Goal: Task Accomplishment & Management: Manage account settings

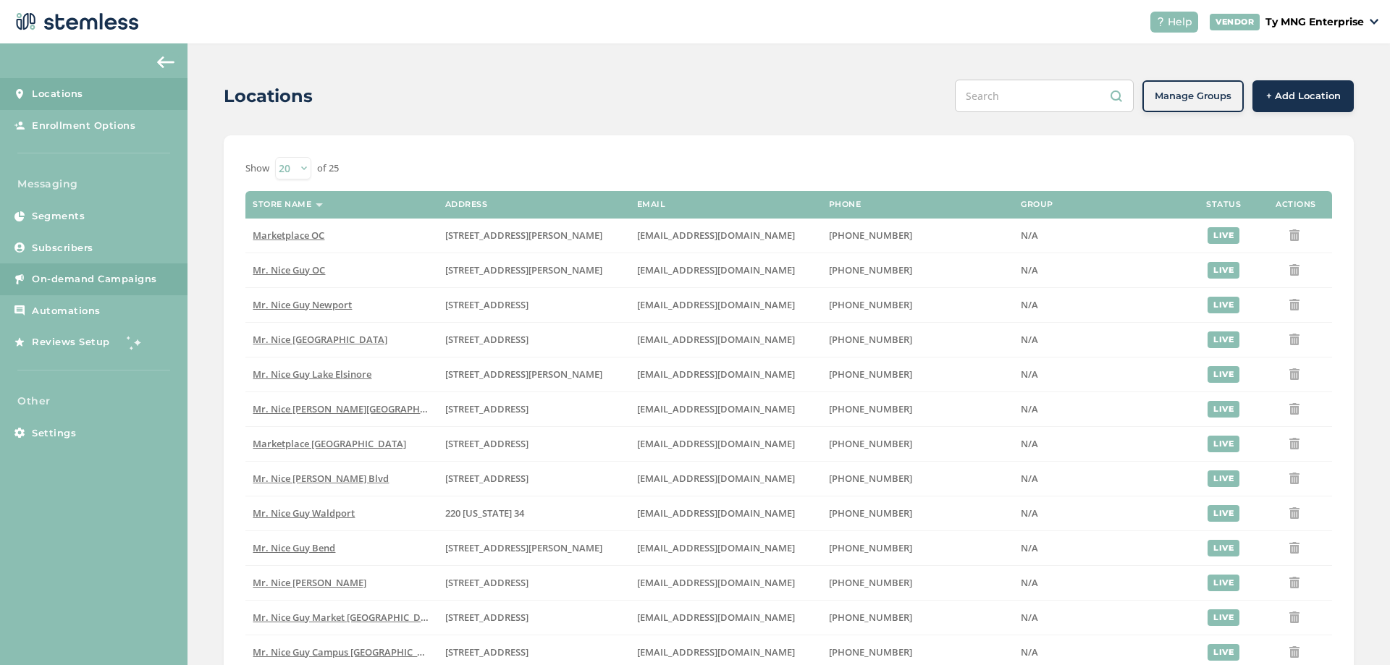
click at [104, 278] on span "On-demand Campaigns" at bounding box center [94, 279] width 125 height 14
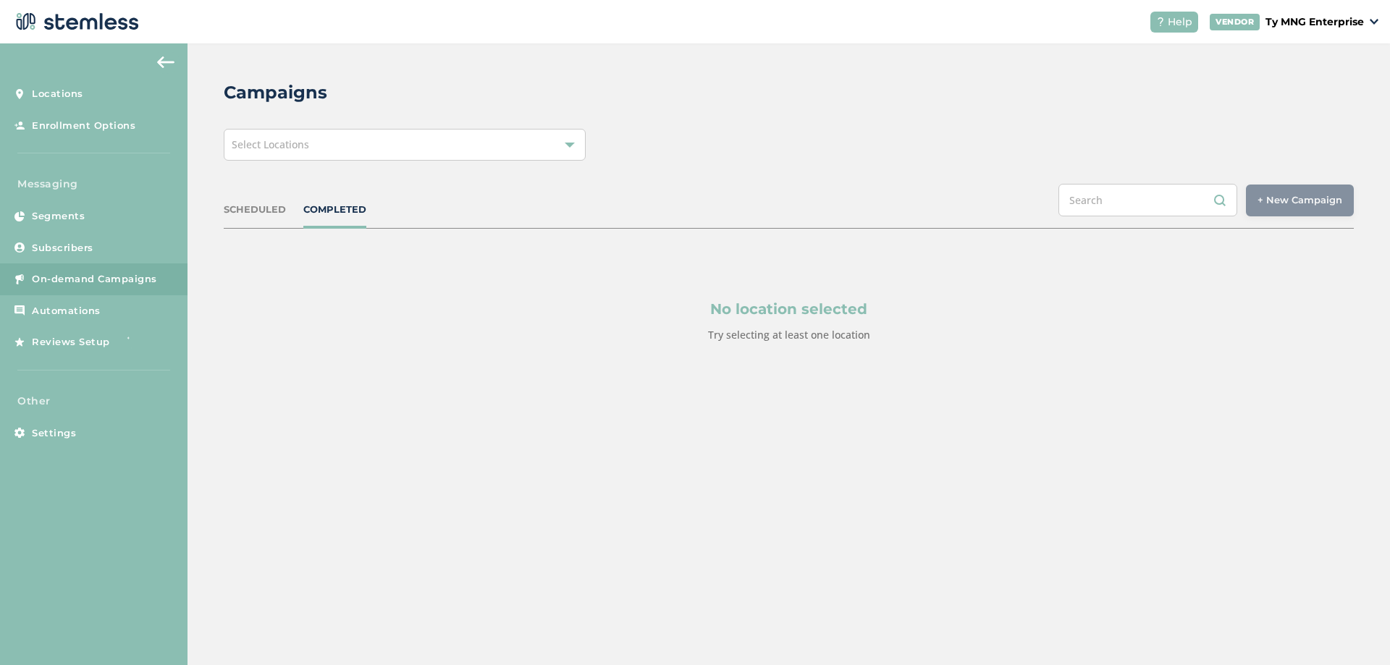
click at [335, 147] on div "Select Locations" at bounding box center [405, 145] width 362 height 32
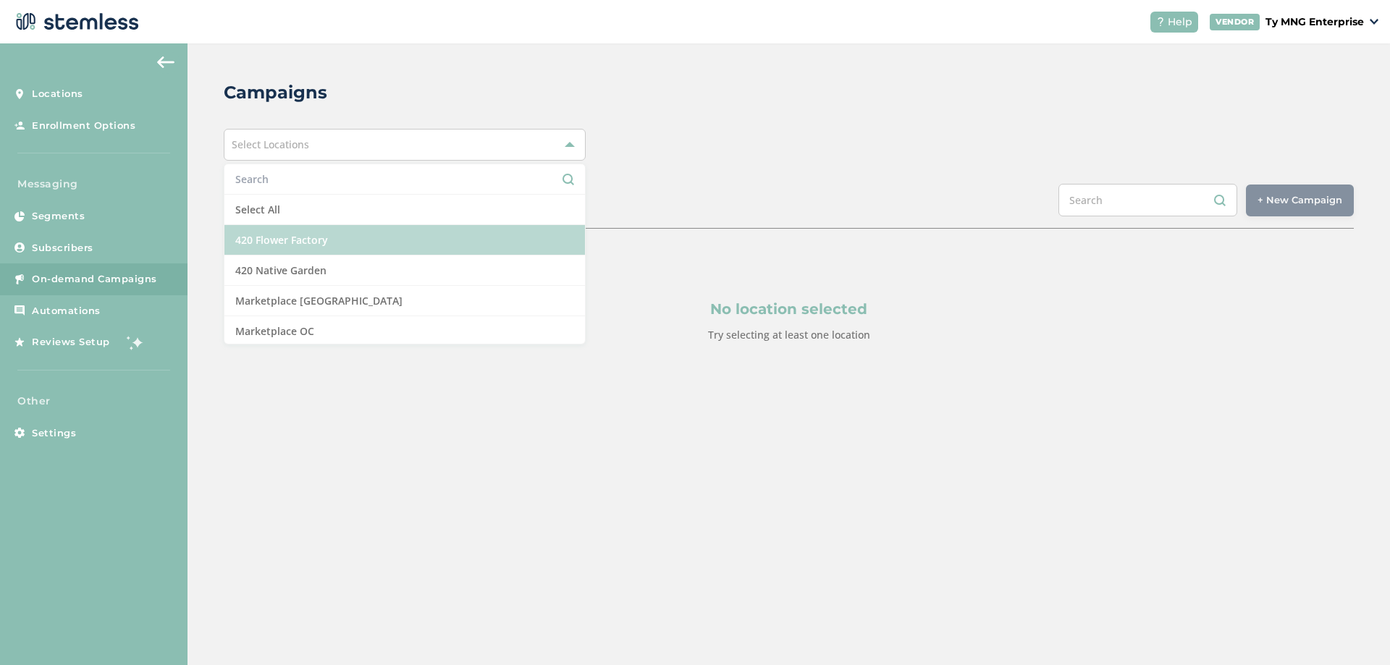
click at [321, 243] on li "420 Flower Factory" at bounding box center [404, 240] width 361 height 30
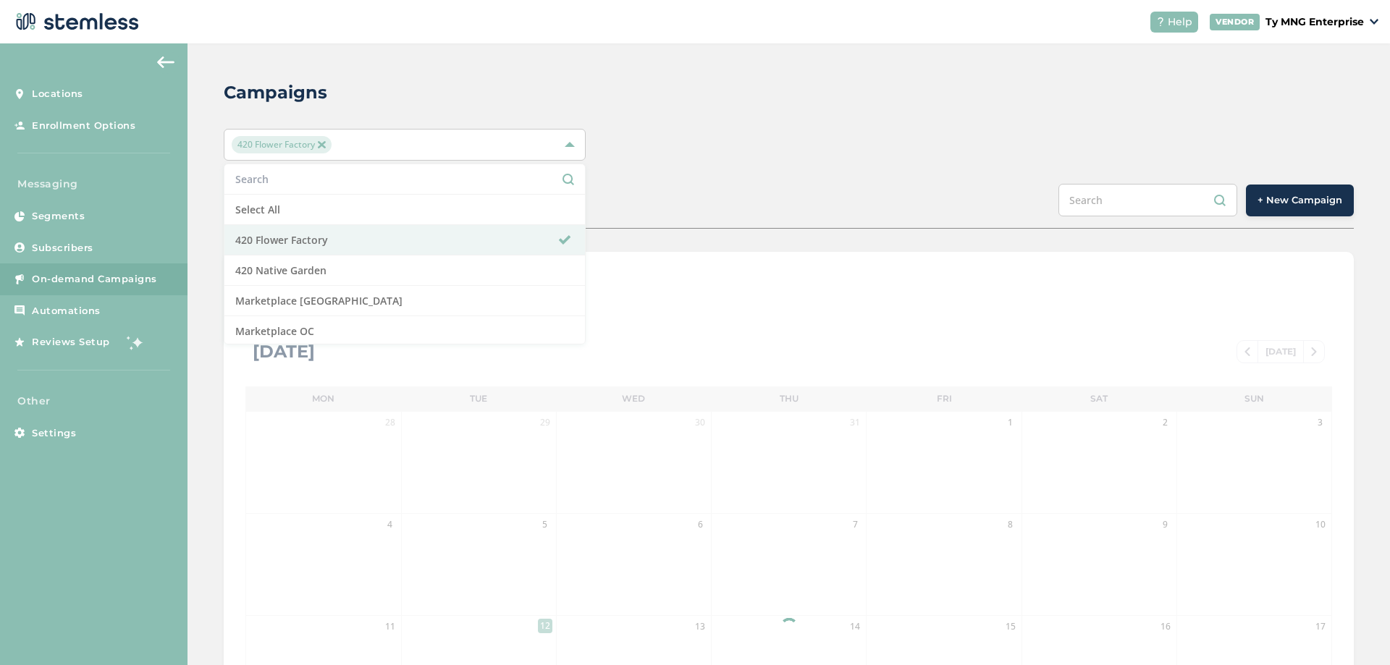
click at [707, 147] on div "420 Flower Factory Select All 420 Flower Factory 420 Native Garden Marketplace …" at bounding box center [789, 145] width 1130 height 32
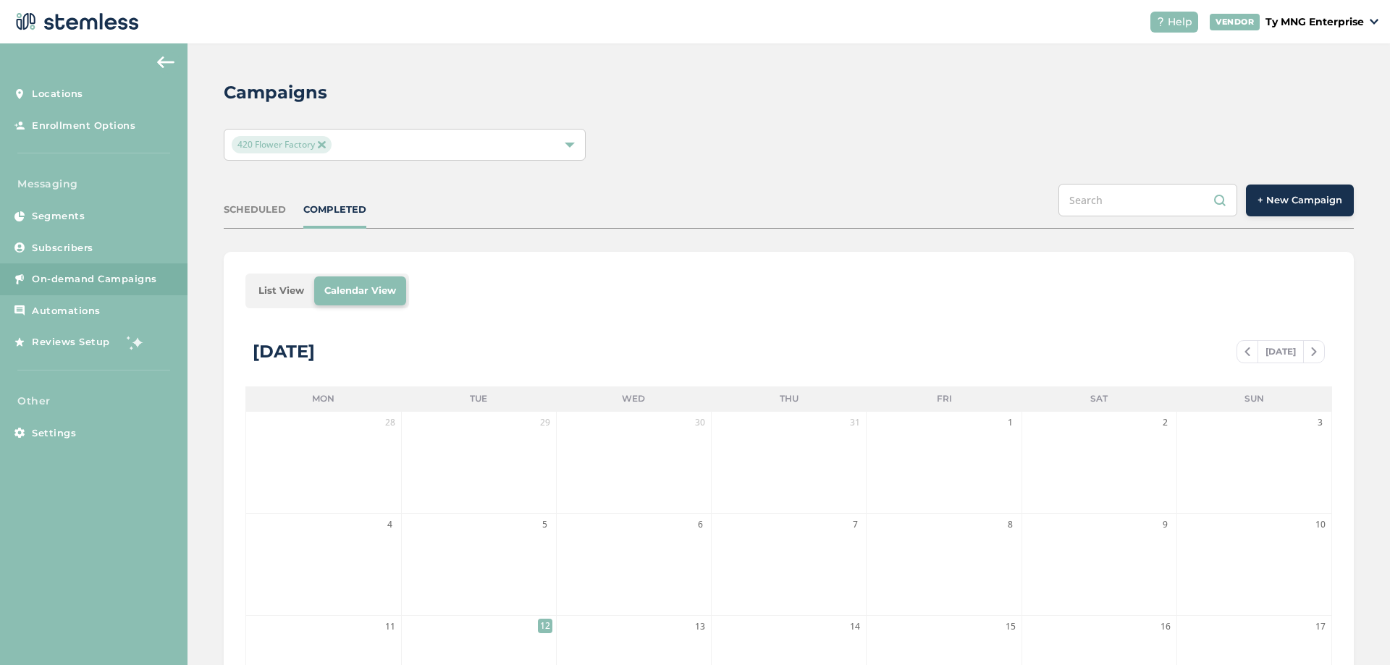
click at [333, 142] on div "420 Flower Factory" at bounding box center [398, 144] width 332 height 17
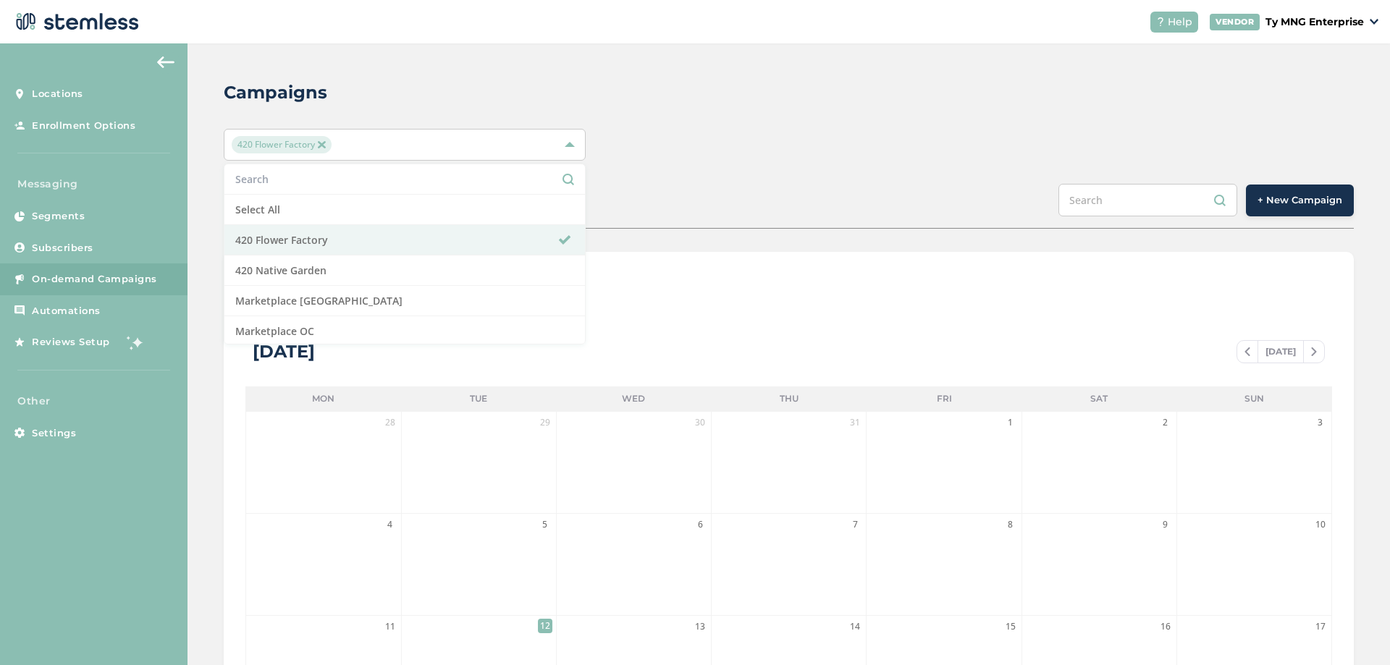
click at [322, 146] on img at bounding box center [321, 144] width 7 height 7
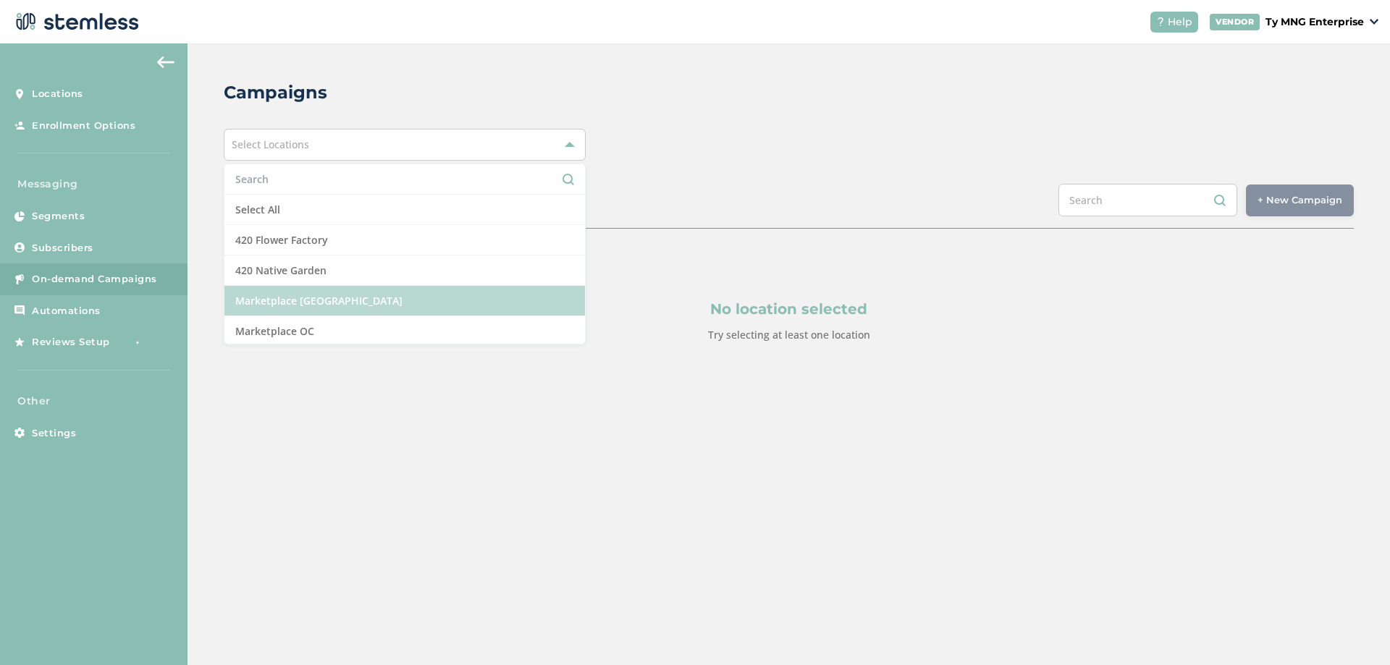
click at [318, 308] on li "Marketplace [GEOGRAPHIC_DATA]" at bounding box center [404, 301] width 361 height 30
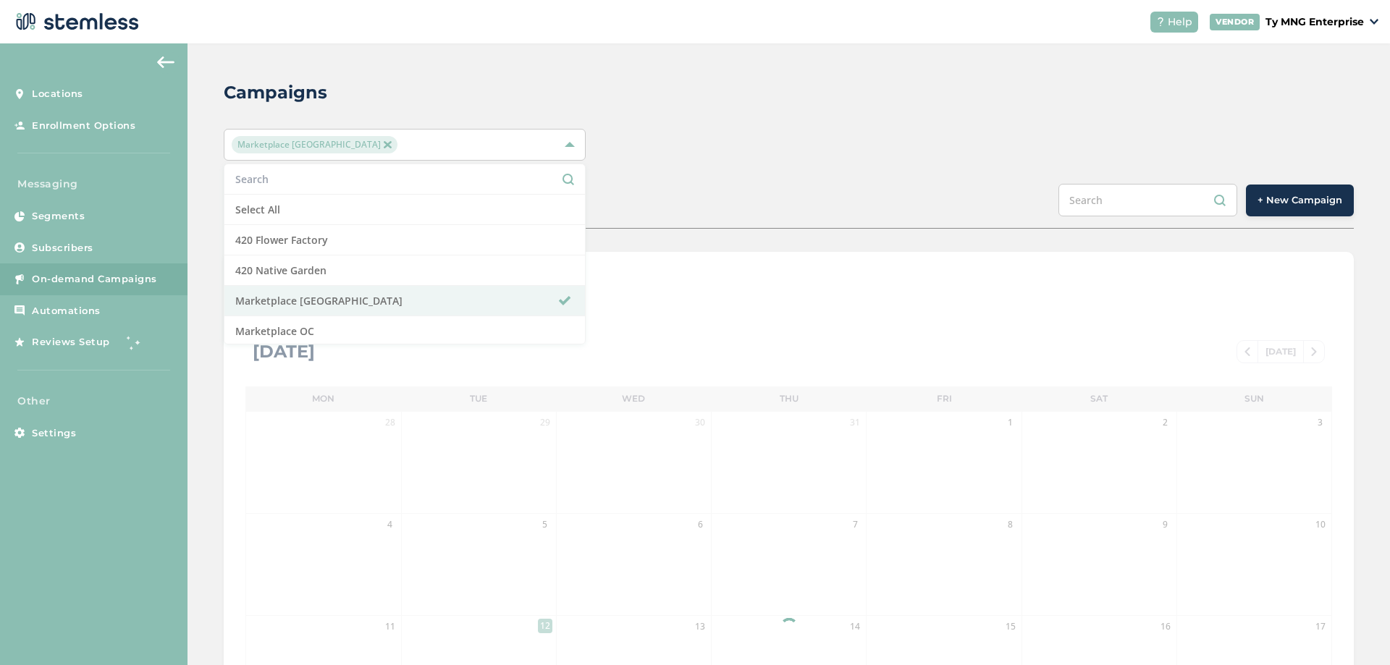
click at [739, 130] on div "Marketplace [GEOGRAPHIC_DATA] Select All 420 Flower Factory 420 Native Garden M…" at bounding box center [789, 145] width 1130 height 32
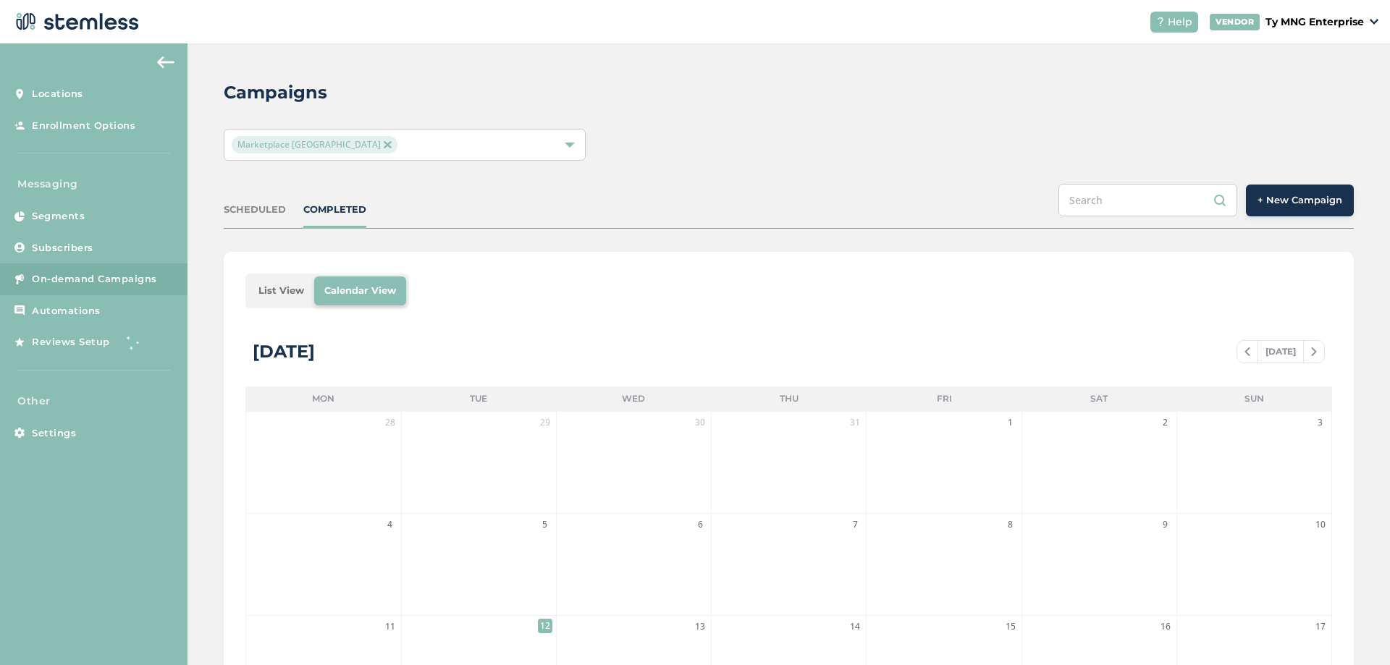
click at [384, 146] on img at bounding box center [387, 144] width 7 height 7
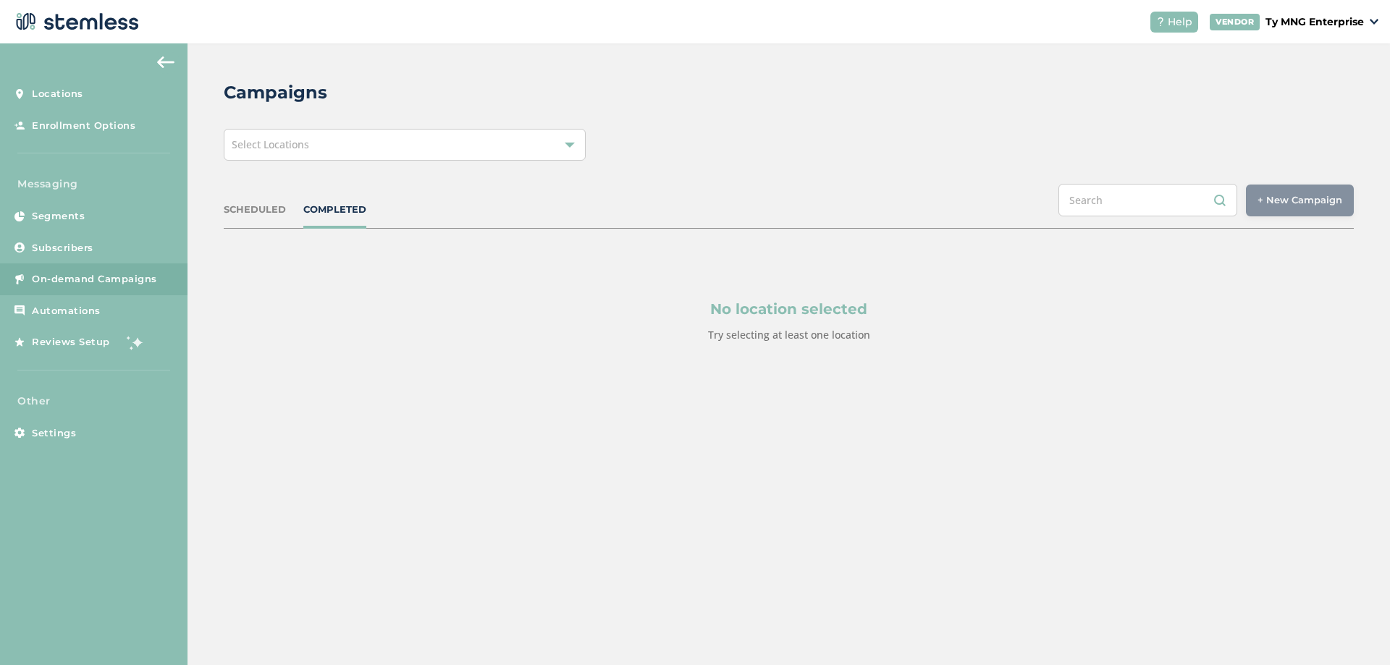
click at [348, 148] on div "Select Locations" at bounding box center [405, 145] width 362 height 32
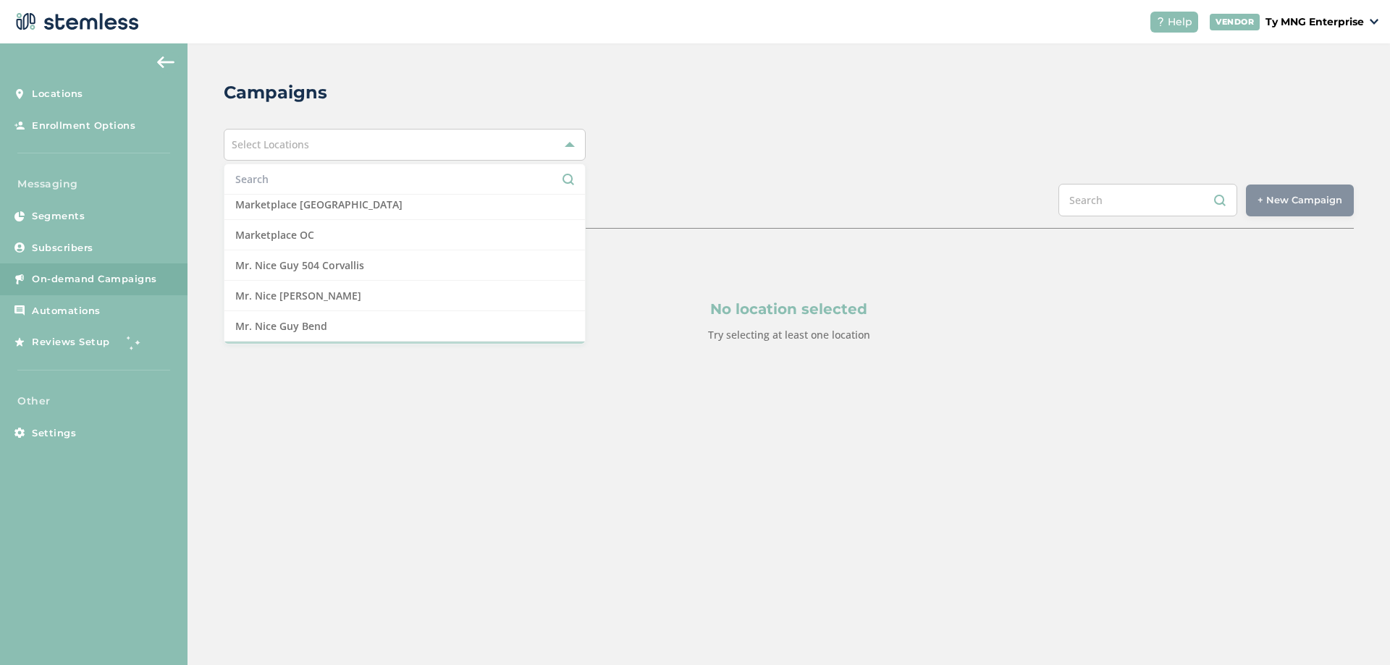
scroll to position [174, 0]
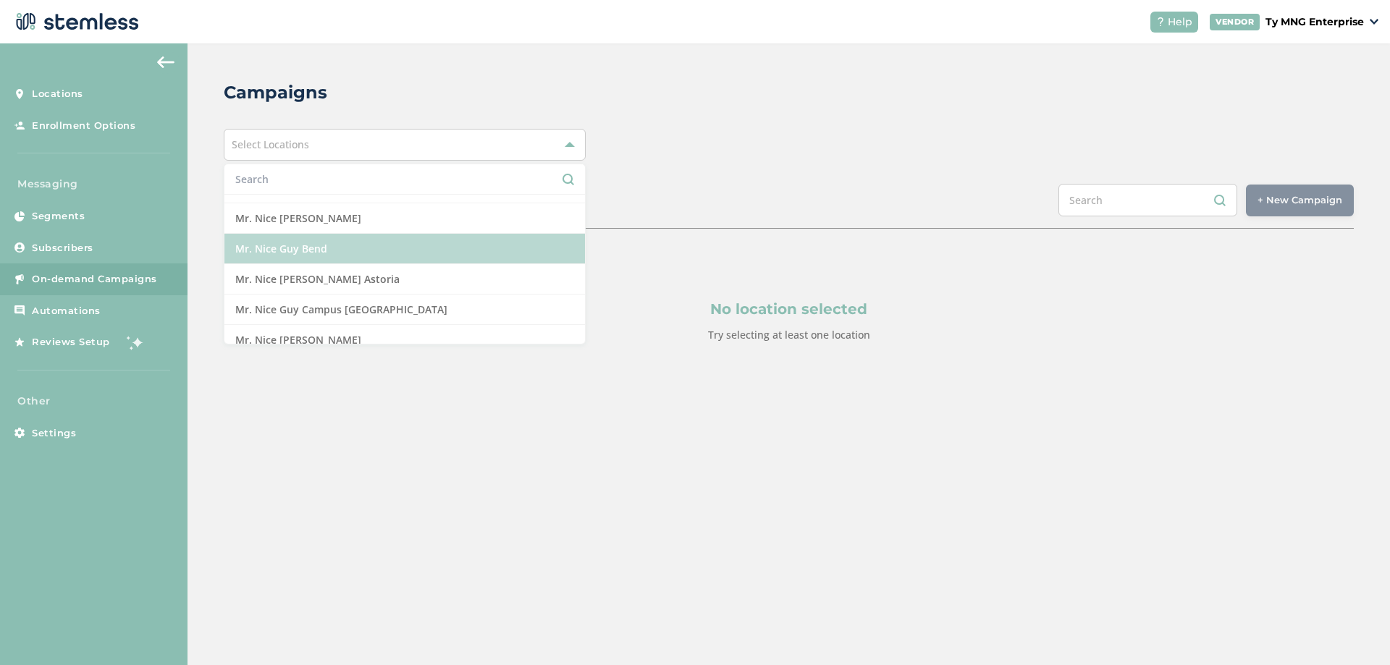
click at [290, 257] on li "Mr. Nice Guy Bend" at bounding box center [404, 249] width 361 height 30
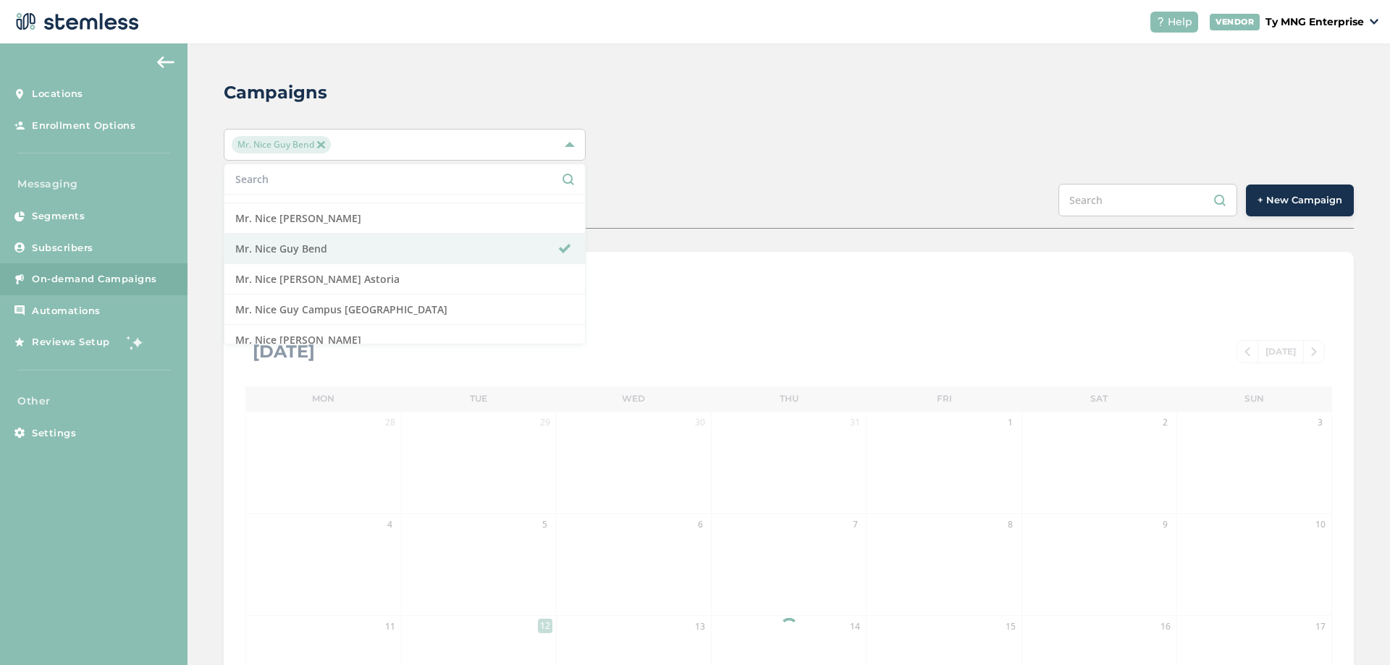
click at [691, 131] on div "Mr. Nice Guy Bend Select All 420 Flower Factory 420 Native Garden Marketplace […" at bounding box center [789, 145] width 1130 height 32
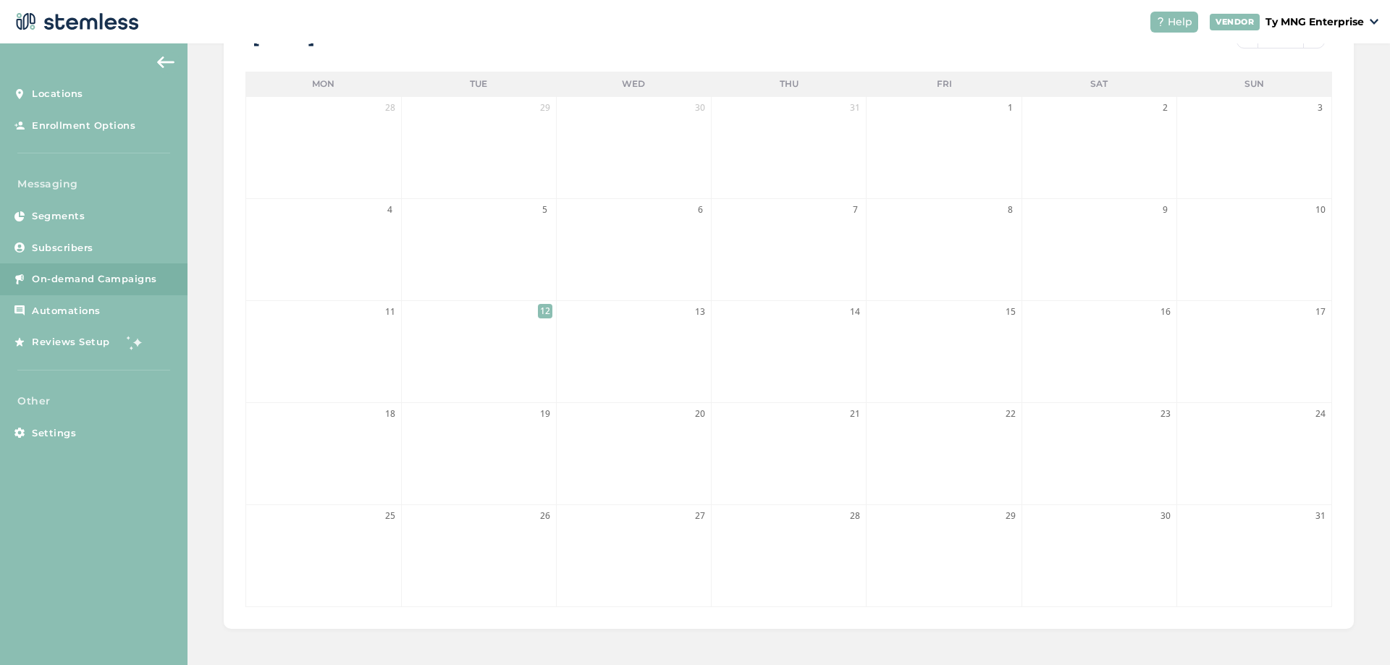
scroll to position [0, 0]
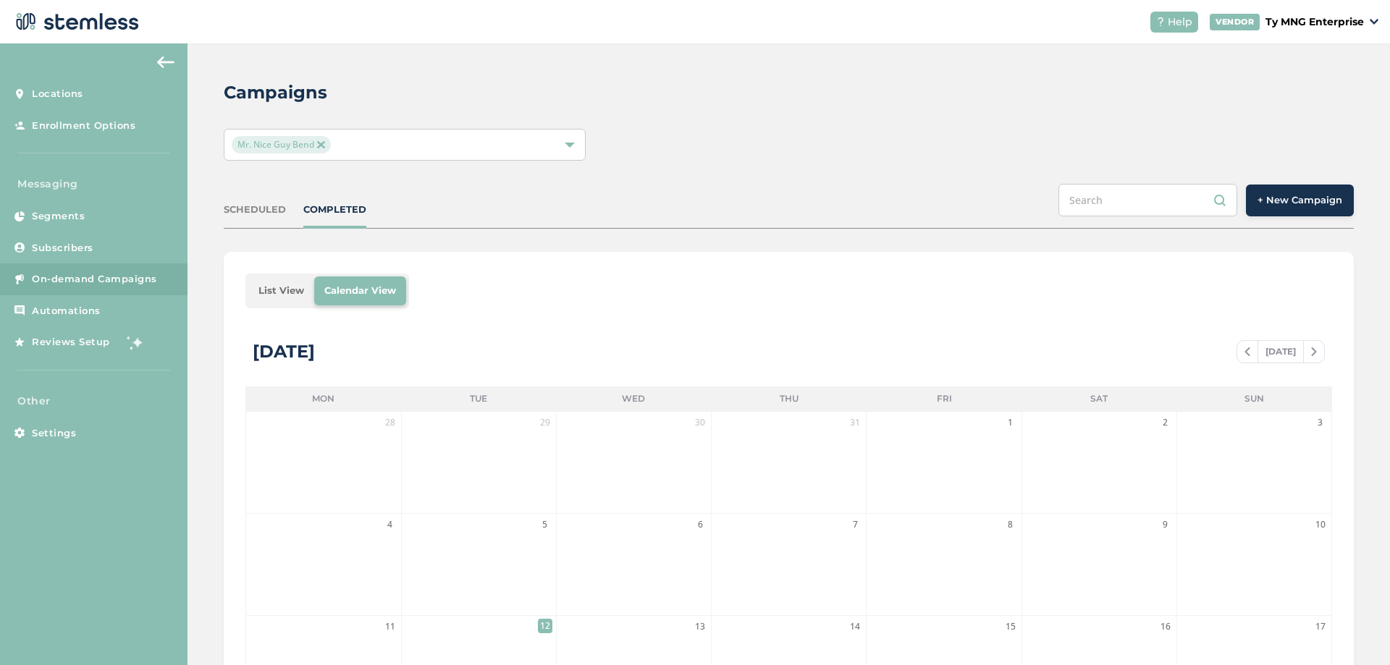
click at [322, 142] on img at bounding box center [320, 144] width 7 height 7
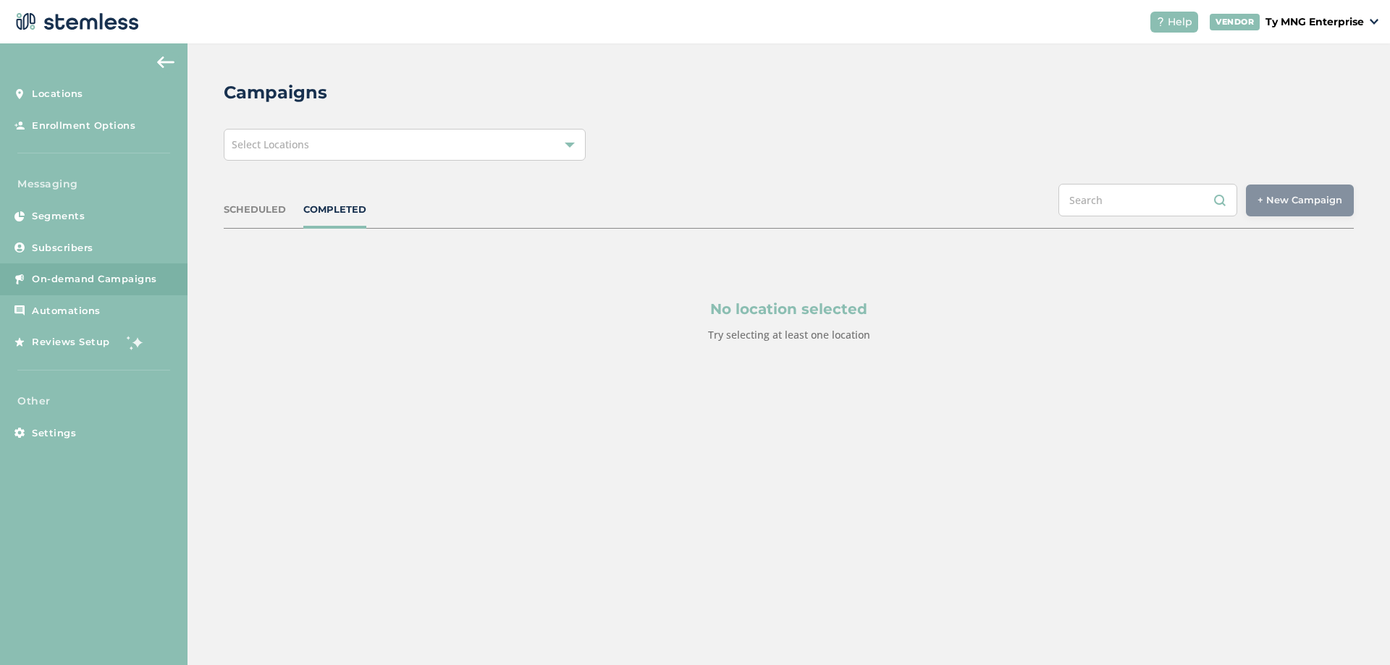
click at [322, 142] on div "Select Locations" at bounding box center [405, 145] width 362 height 32
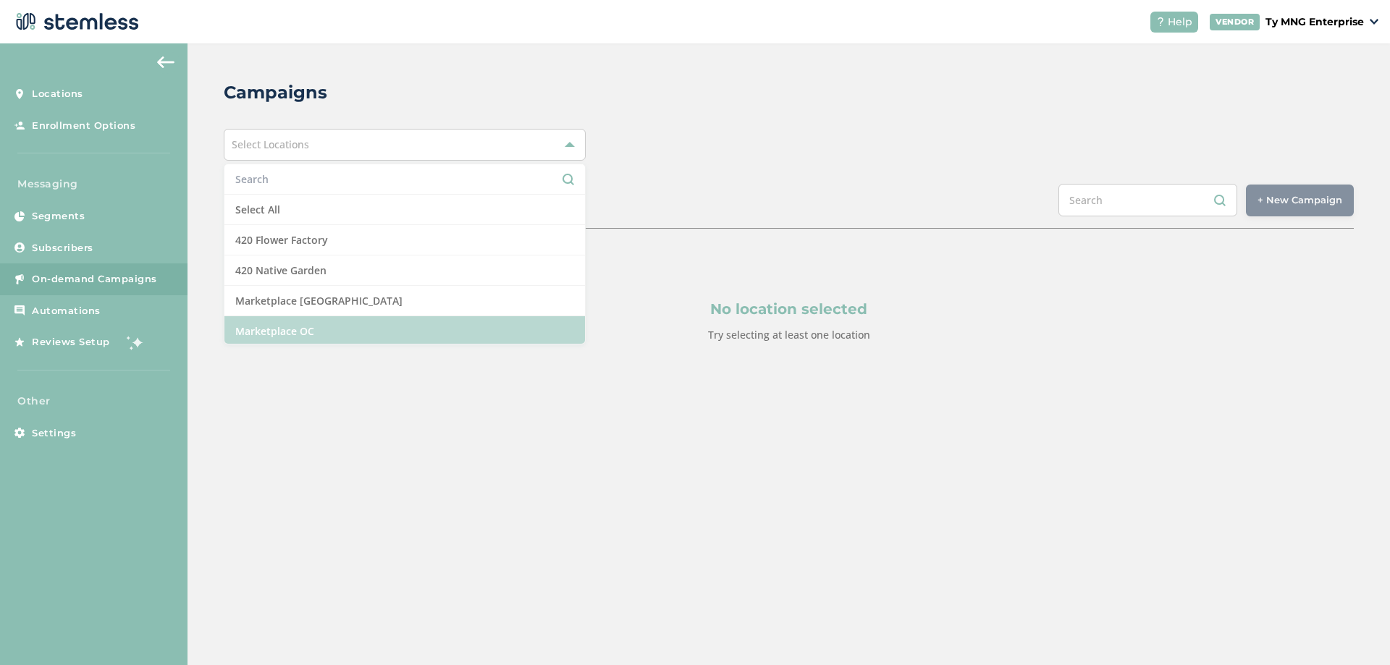
scroll to position [174, 0]
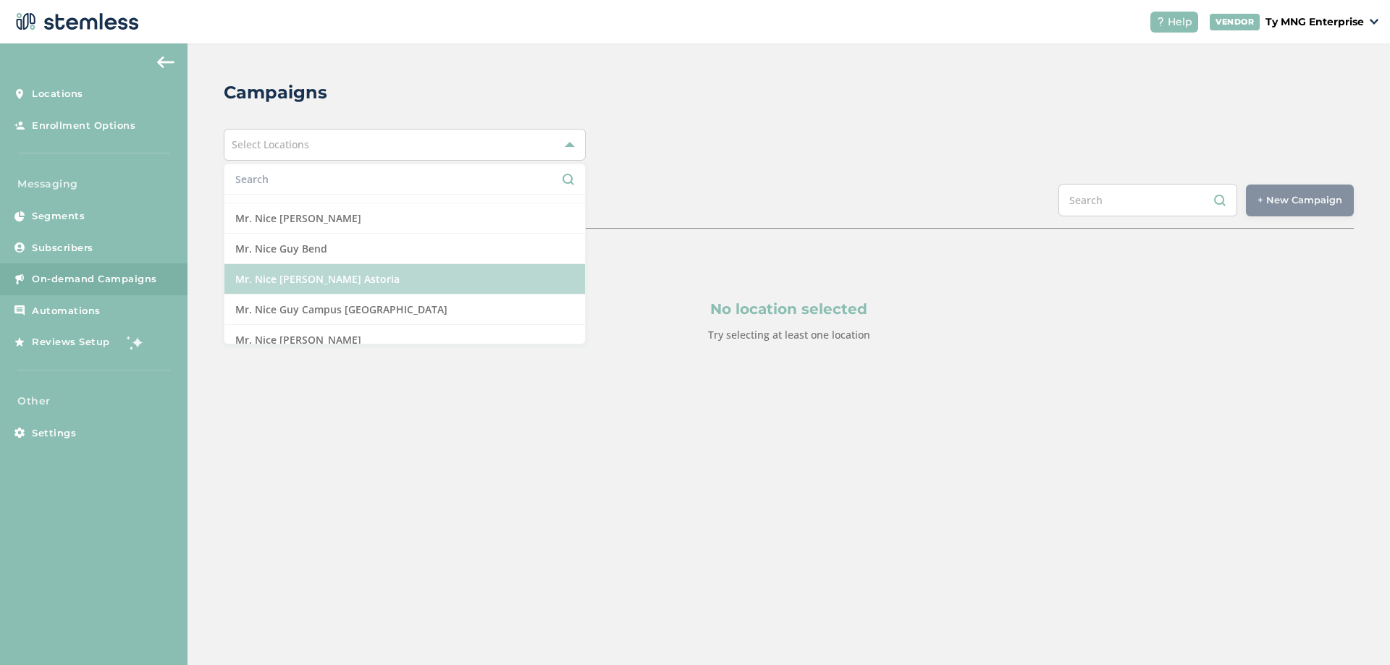
click at [299, 274] on li "Mr. Nice [PERSON_NAME] Astoria" at bounding box center [404, 279] width 361 height 30
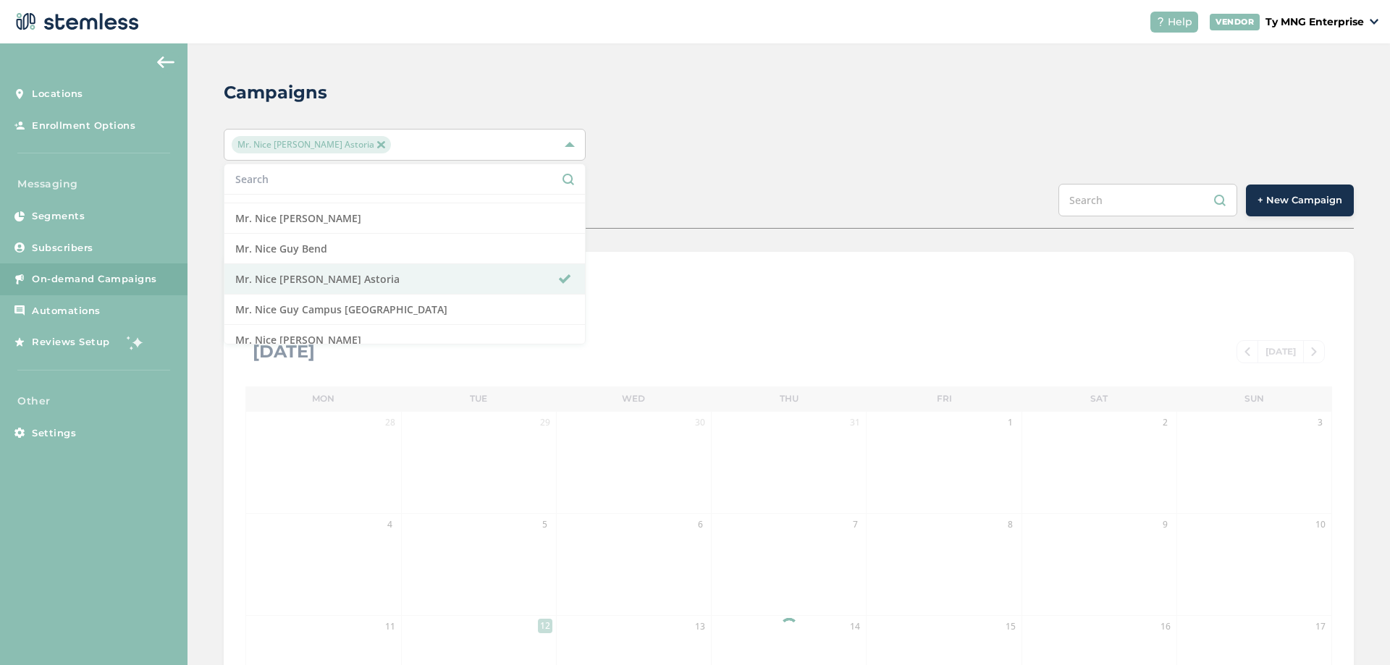
click at [658, 151] on div "Mr. Nice [PERSON_NAME] Astoria Select All 420 Flower Factory 420 Native Garden …" at bounding box center [789, 145] width 1130 height 32
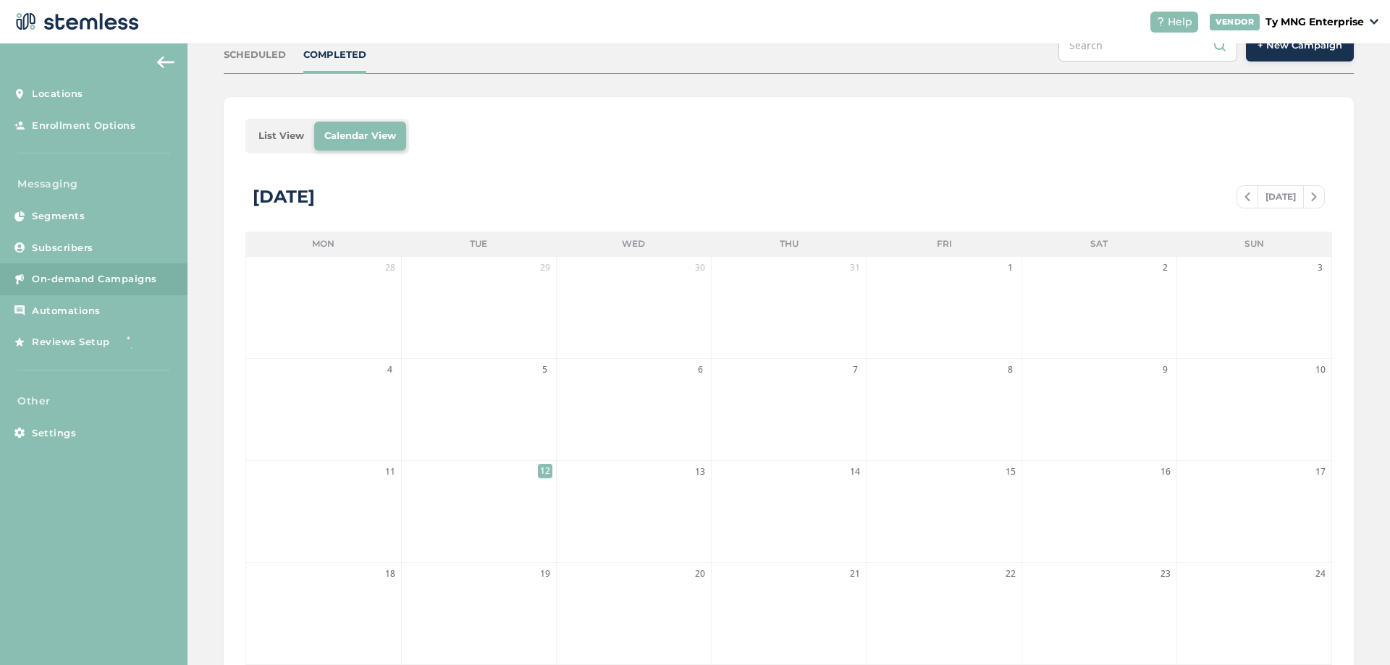
scroll to position [0, 0]
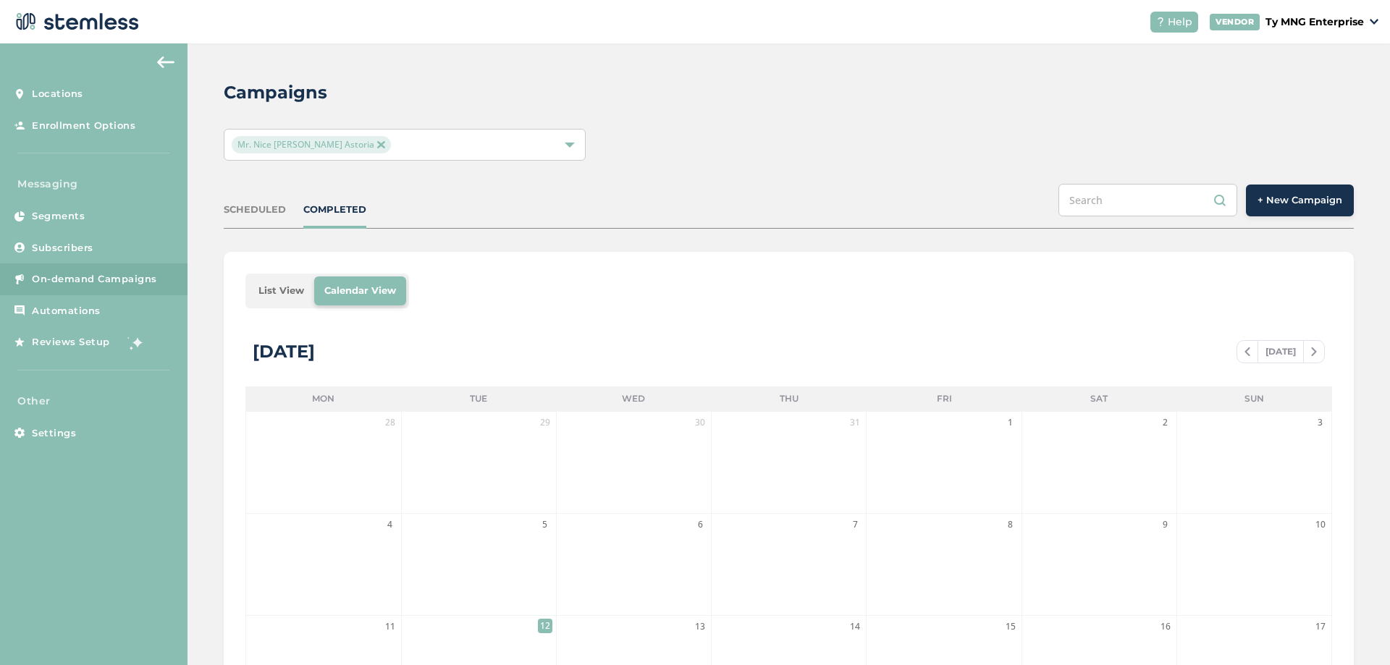
click at [377, 148] on img at bounding box center [380, 144] width 7 height 7
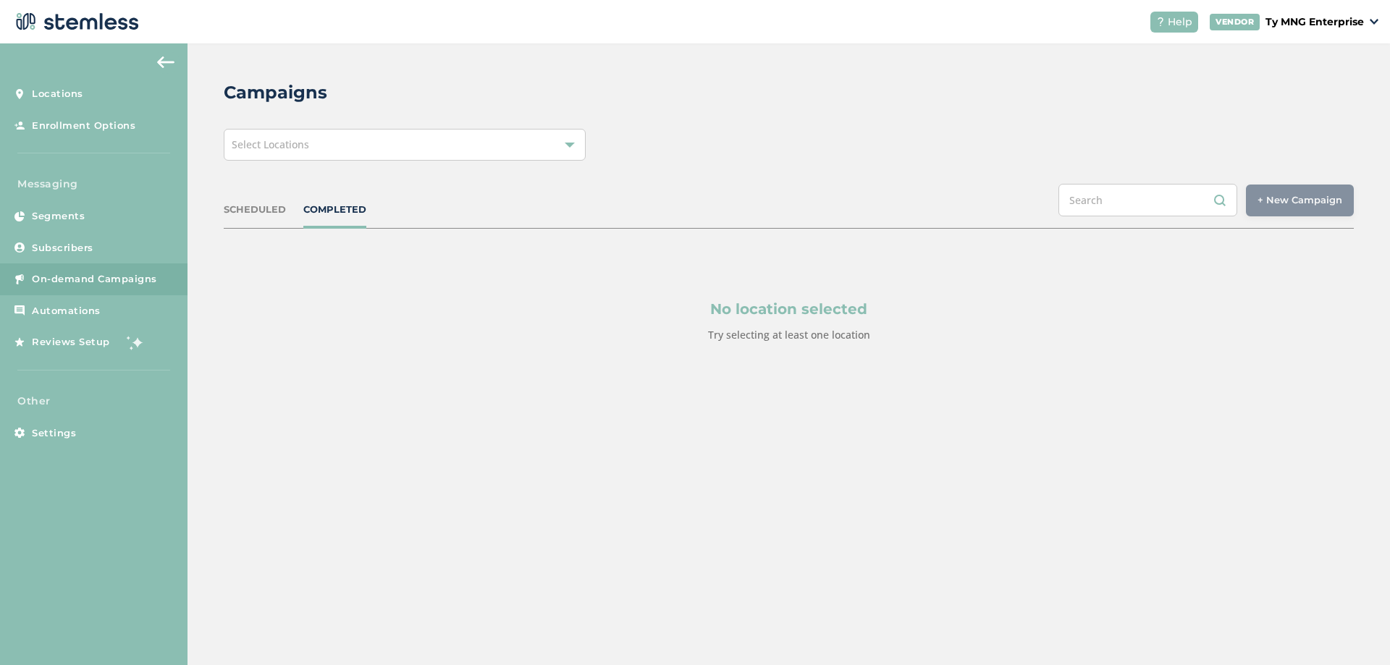
click at [344, 143] on div "Select Locations" at bounding box center [405, 145] width 362 height 32
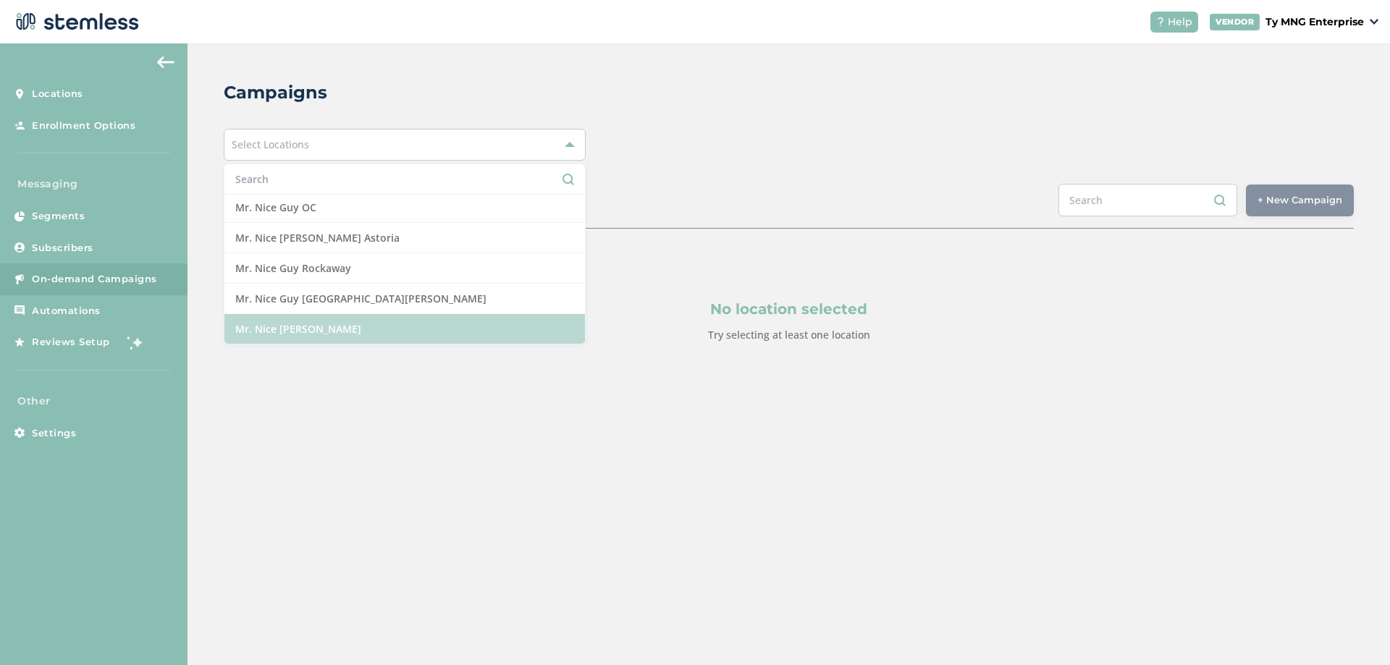
scroll to position [641, 0]
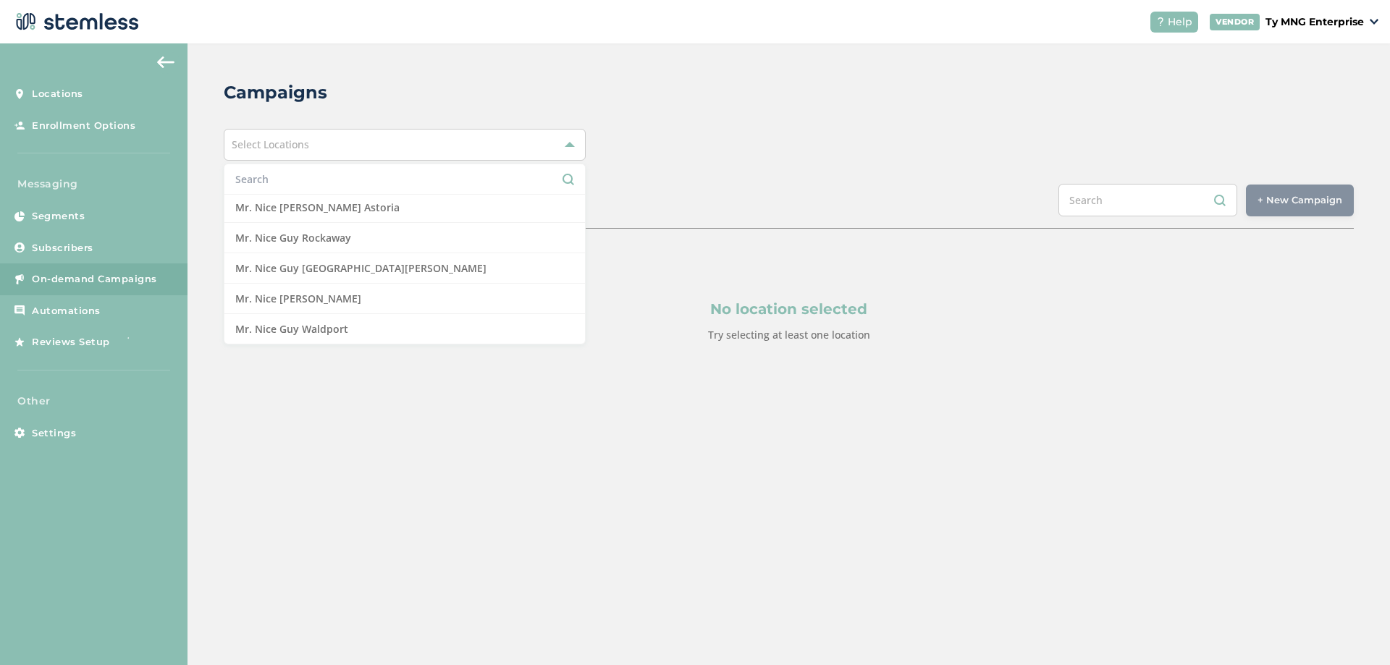
click at [488, 91] on div "Campaigns" at bounding box center [783, 93] width 1119 height 26
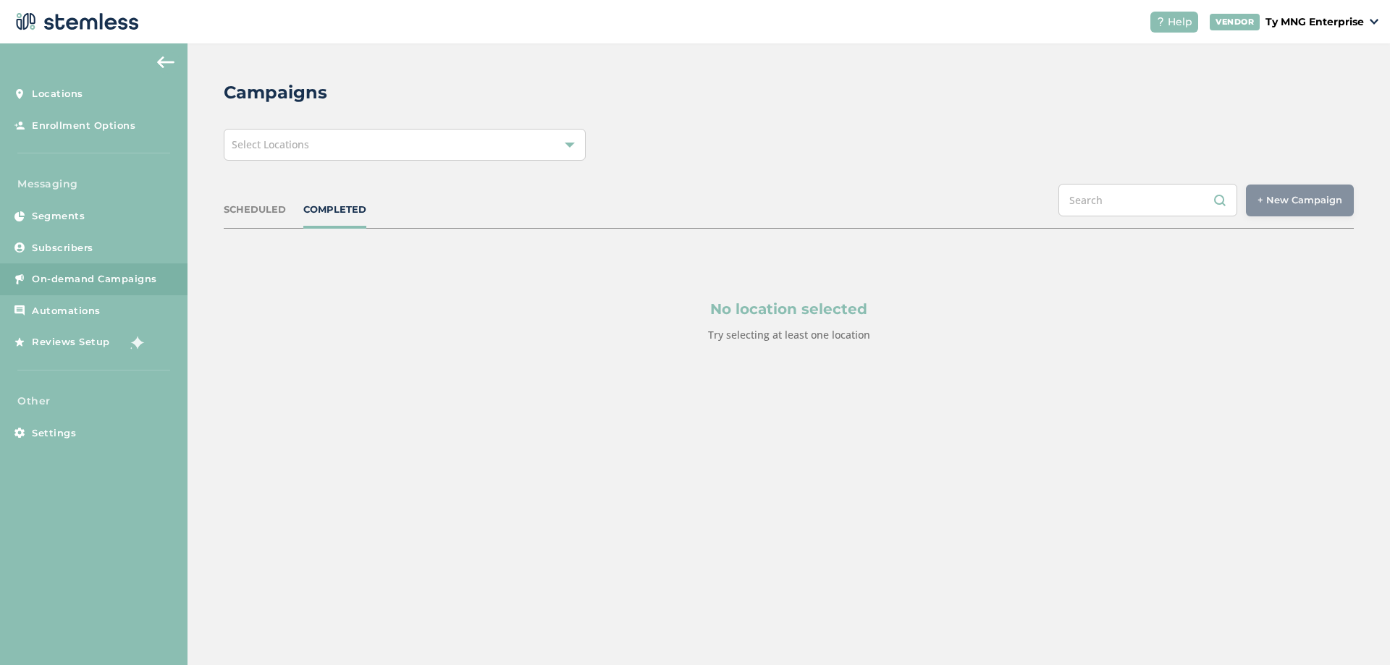
click at [476, 143] on div "Select Locations" at bounding box center [405, 145] width 362 height 32
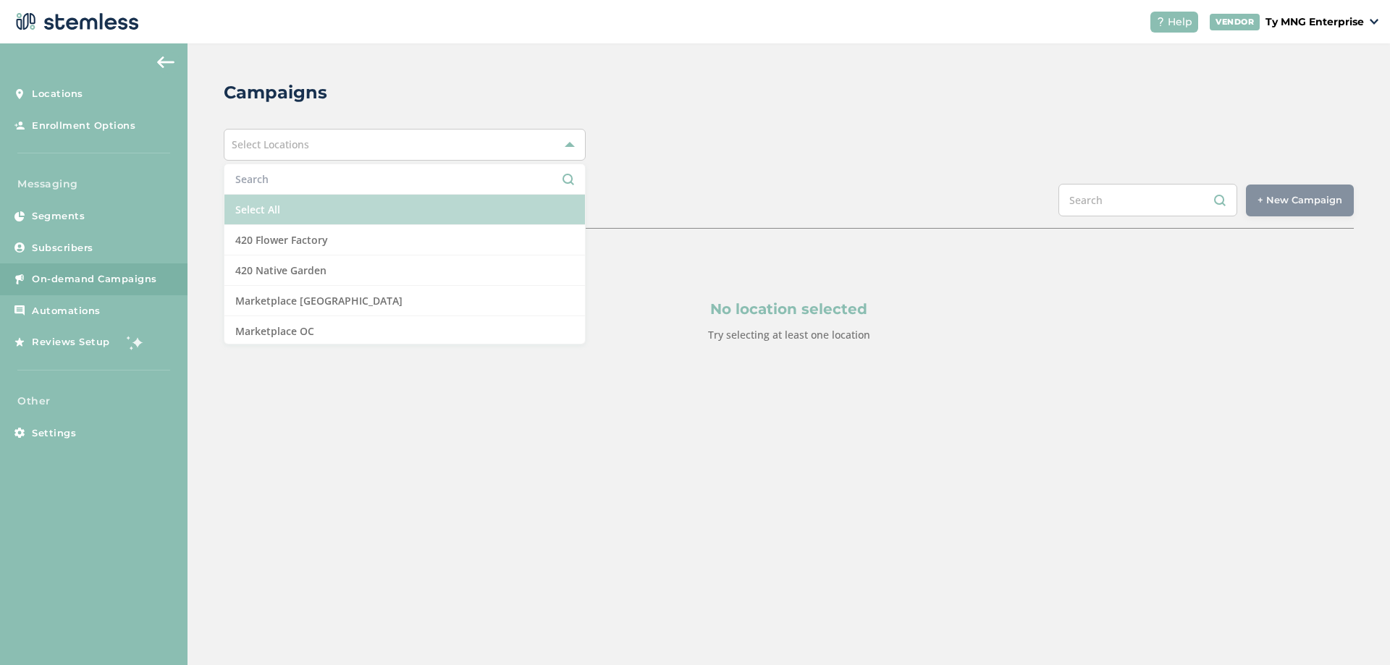
click at [278, 203] on li "Select All" at bounding box center [404, 210] width 361 height 30
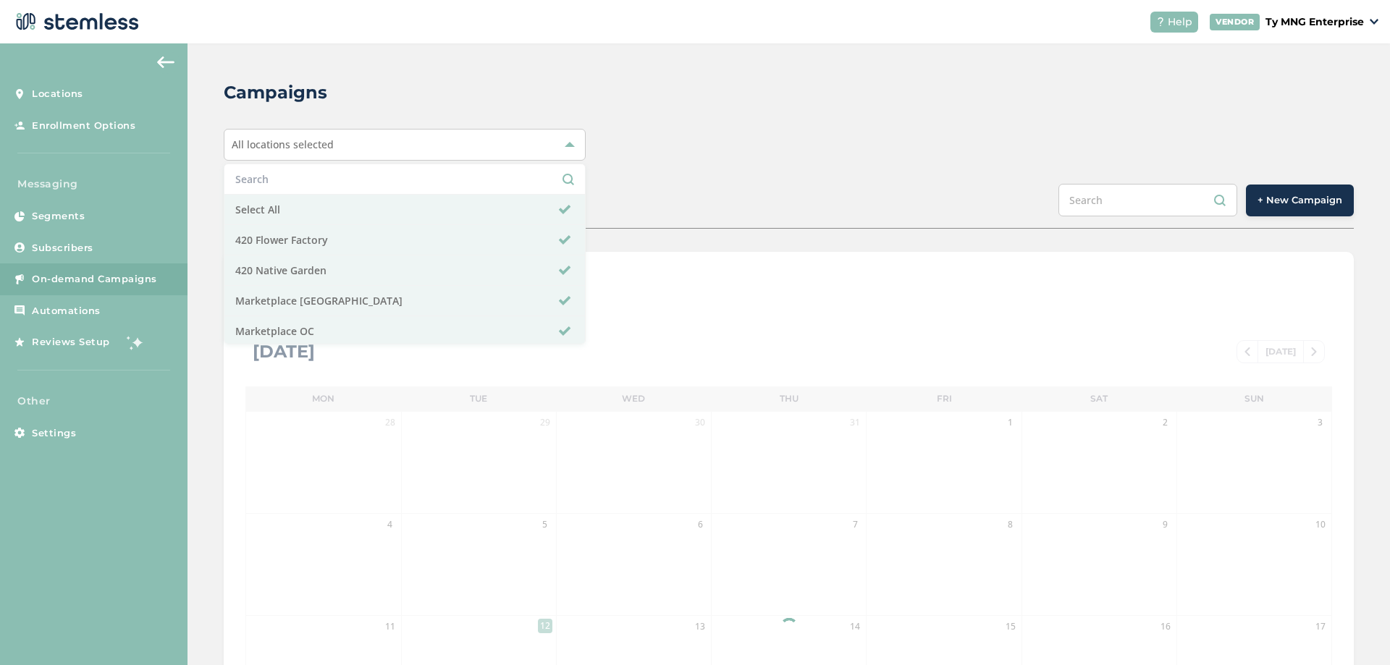
click at [767, 145] on div "All locations selected Select All 420 Flower Factory 420 Native Garden Marketpl…" at bounding box center [789, 145] width 1130 height 32
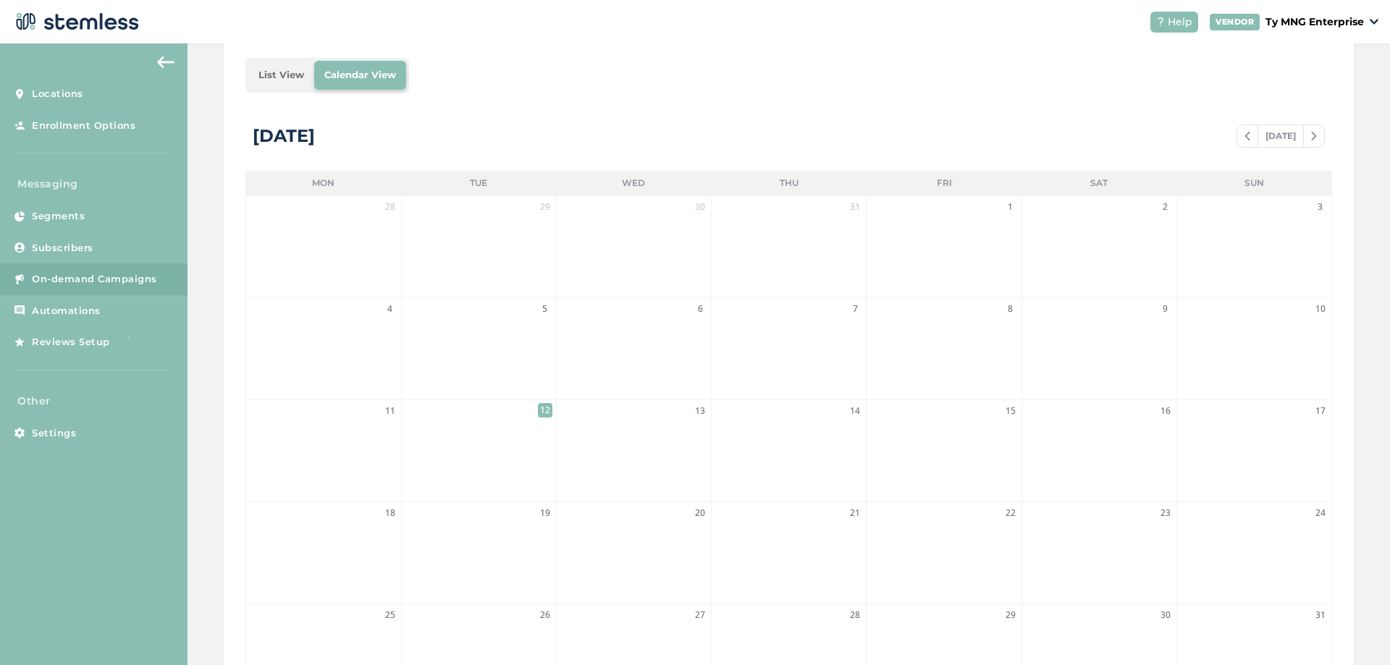
scroll to position [54, 0]
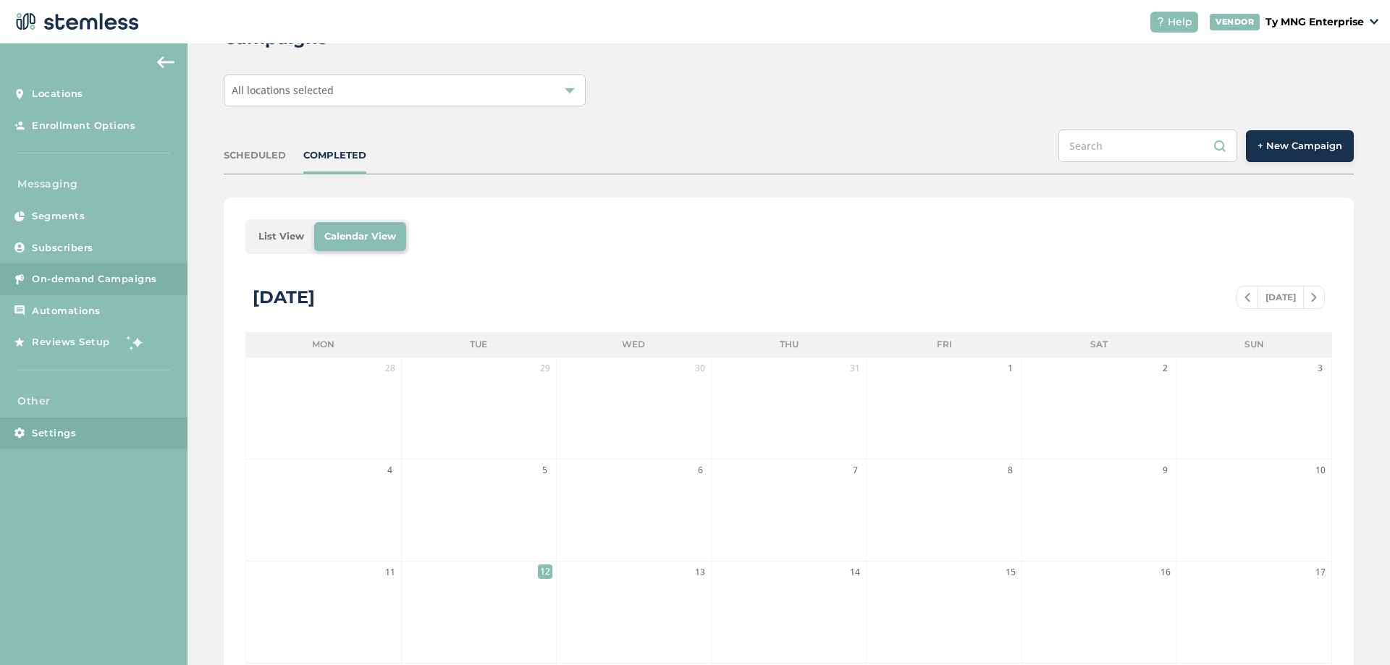
click at [105, 426] on link "Settings" at bounding box center [94, 434] width 188 height 32
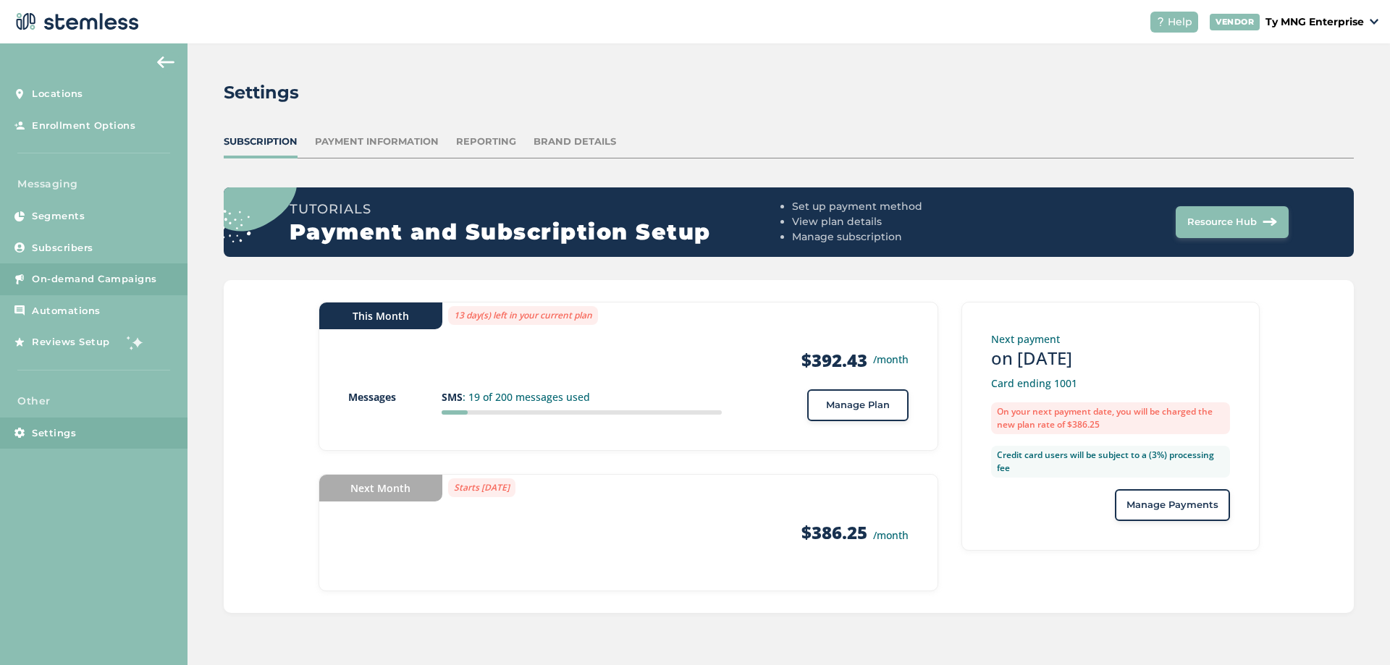
click at [77, 284] on span "On-demand Campaigns" at bounding box center [94, 279] width 125 height 14
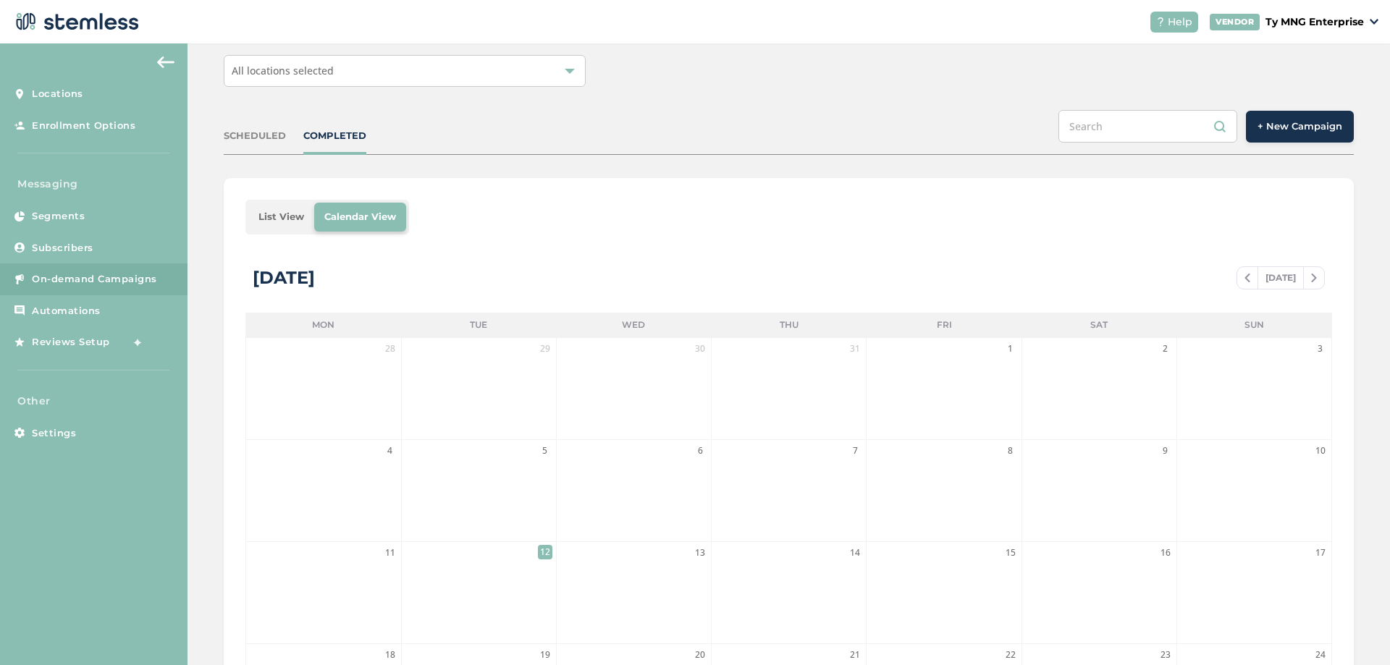
scroll to position [261, 0]
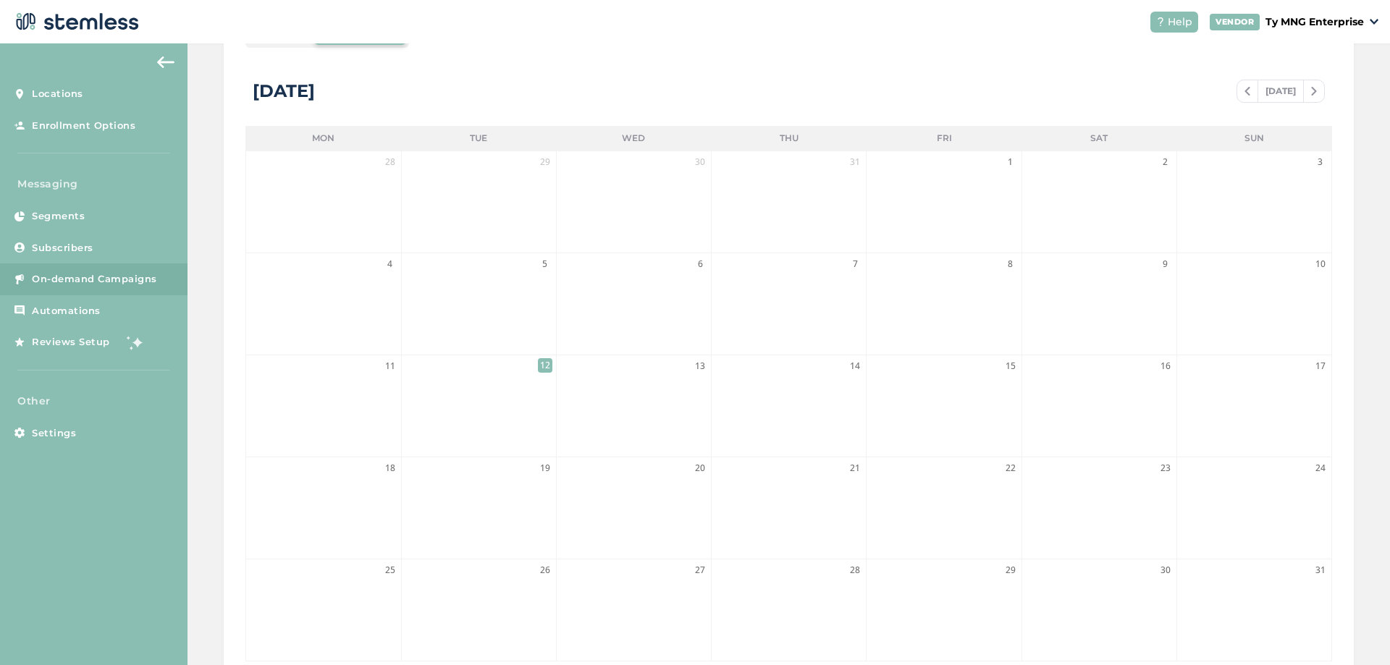
click at [1239, 97] on span at bounding box center [1248, 91] width 20 height 17
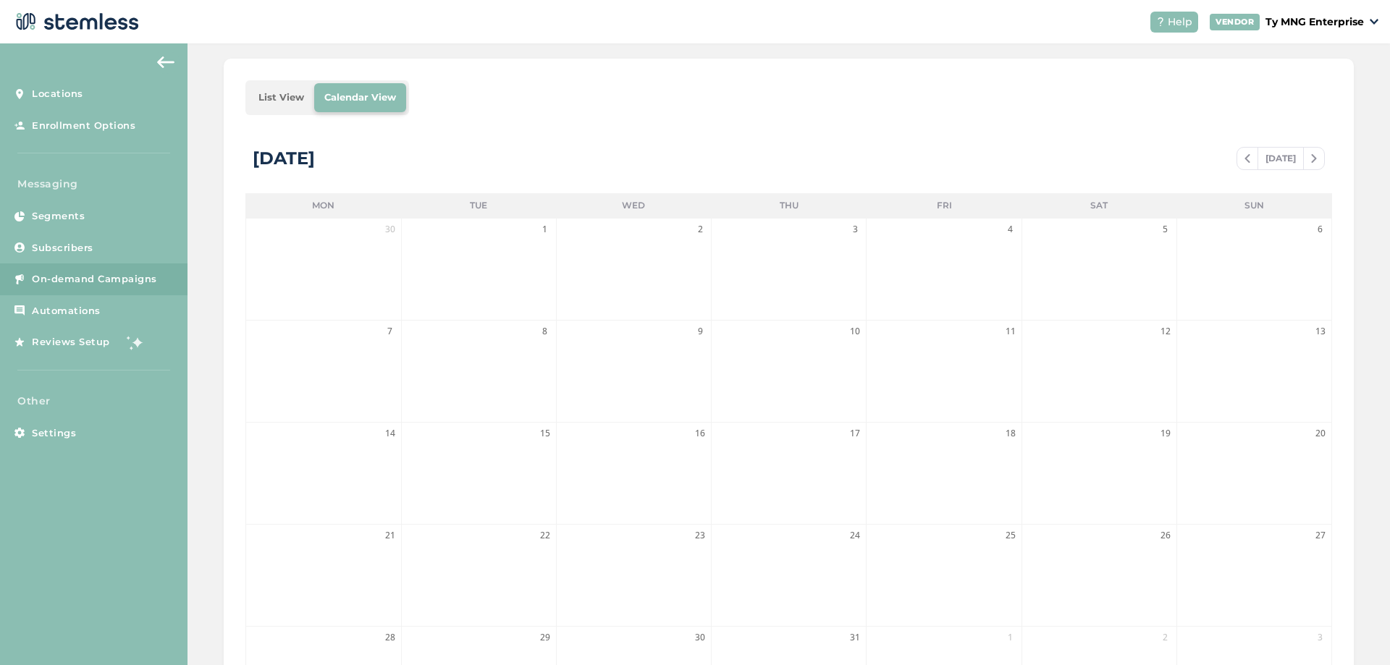
scroll to position [87, 0]
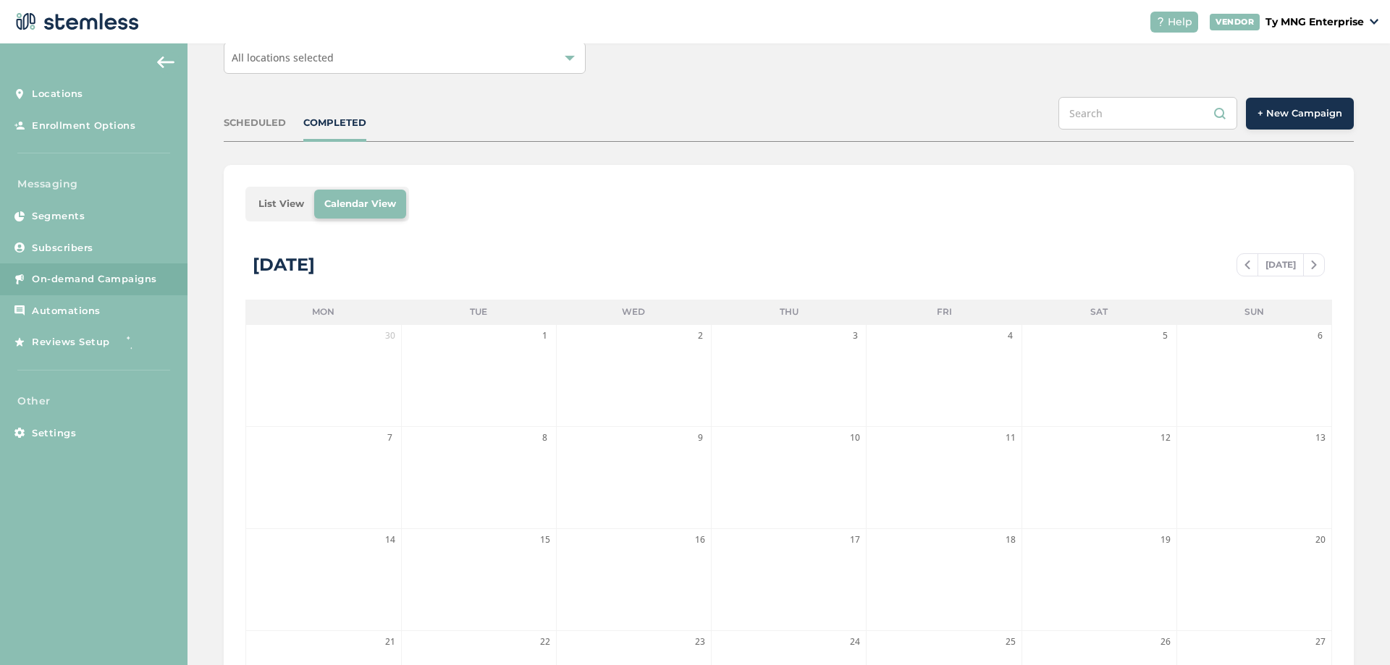
click at [1238, 259] on span at bounding box center [1248, 264] width 20 height 17
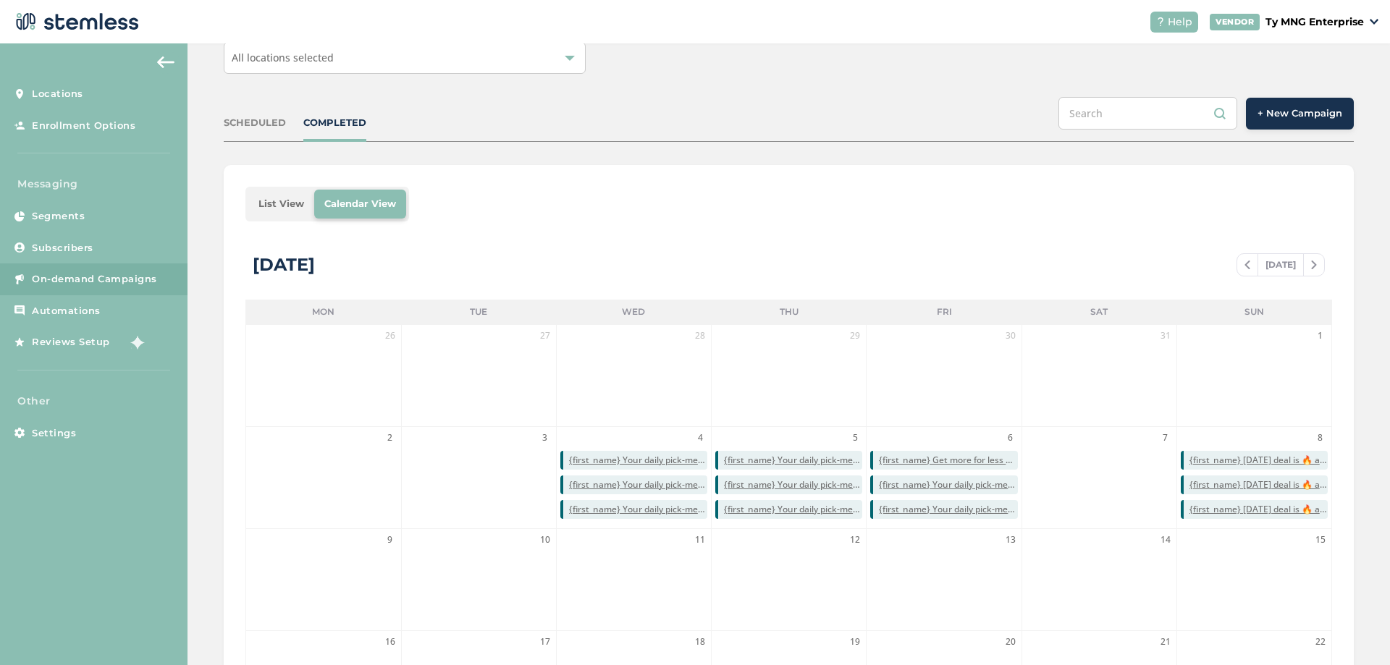
scroll to position [261, 0]
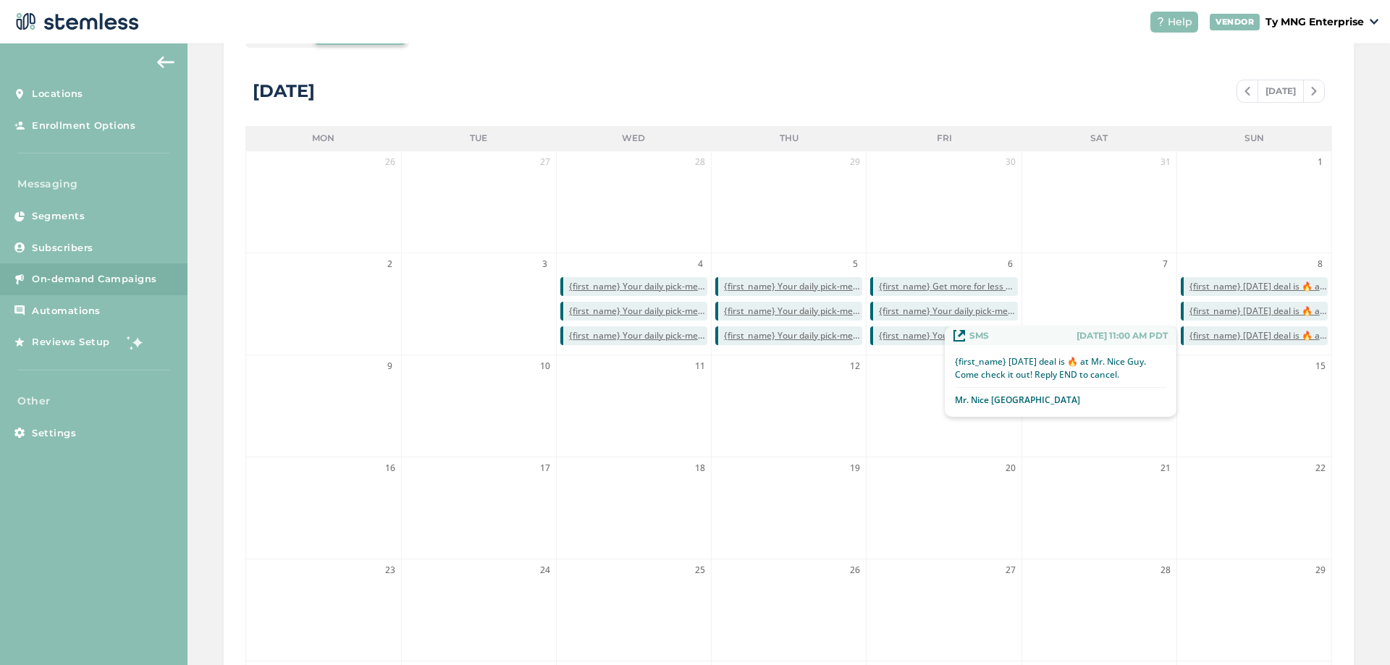
click at [1231, 335] on span "{first_name} [DATE] deal is 🔥 at Mr. Nice Guy. Come check it out! Reply END to …" at bounding box center [1259, 335] width 138 height 13
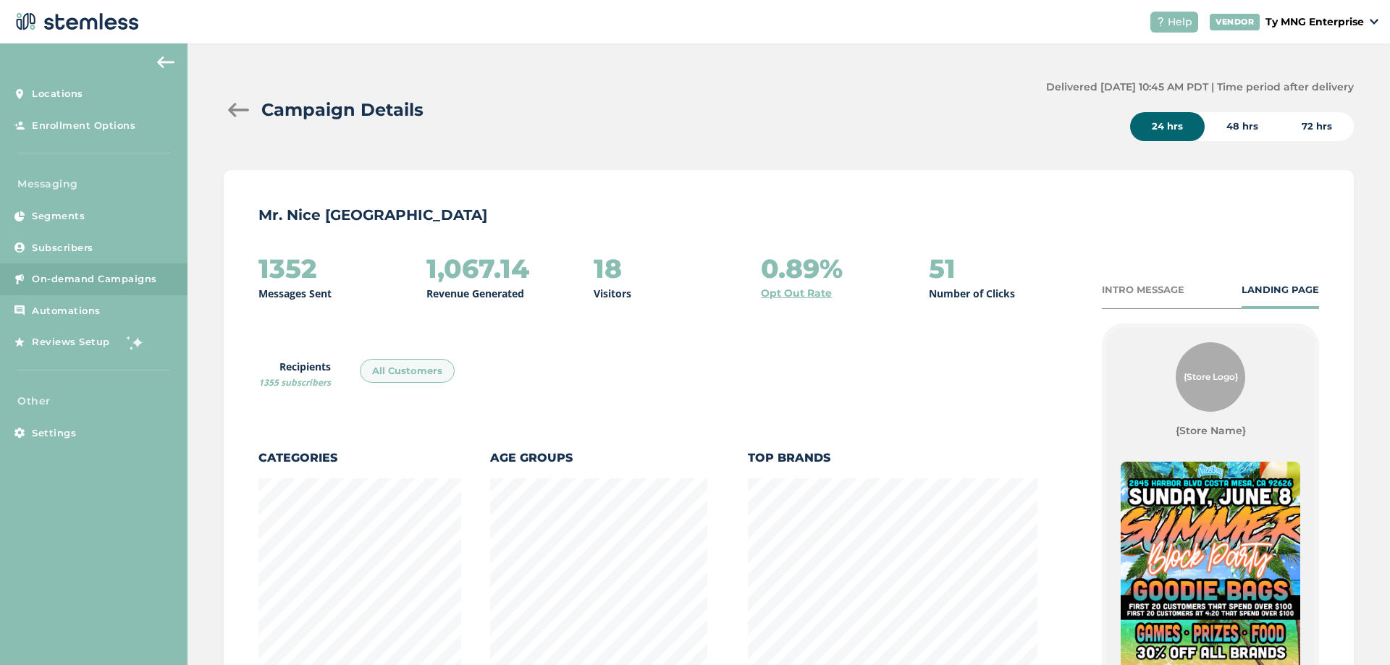
click at [1224, 128] on div "48 hrs" at bounding box center [1242, 126] width 75 height 29
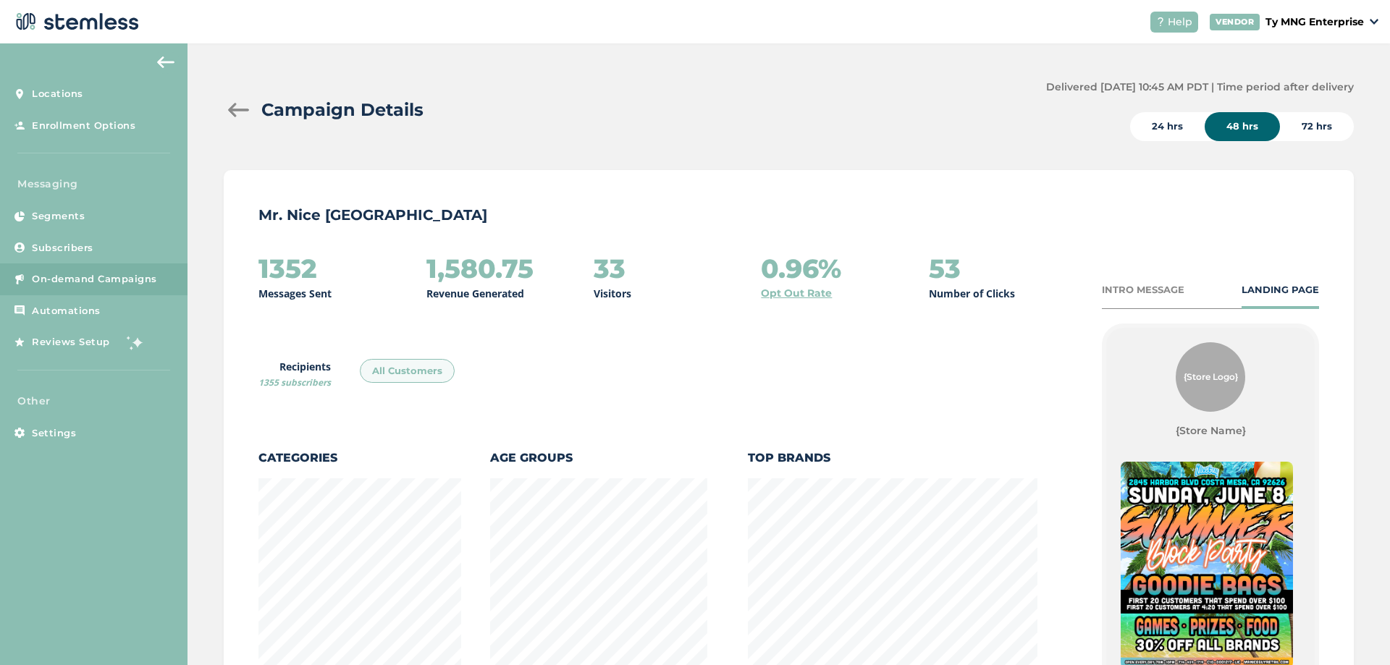
click at [1293, 126] on div "72 hrs" at bounding box center [1317, 126] width 74 height 29
click at [1166, 130] on div "24 hrs" at bounding box center [1167, 126] width 75 height 29
click at [205, 293] on div "Campaign Details Delivered [DATE] 10:45 AM PDT | Time period after delivery 24 …" at bounding box center [789, 504] width 1203 height 923
